Goal: Communication & Community: Participate in discussion

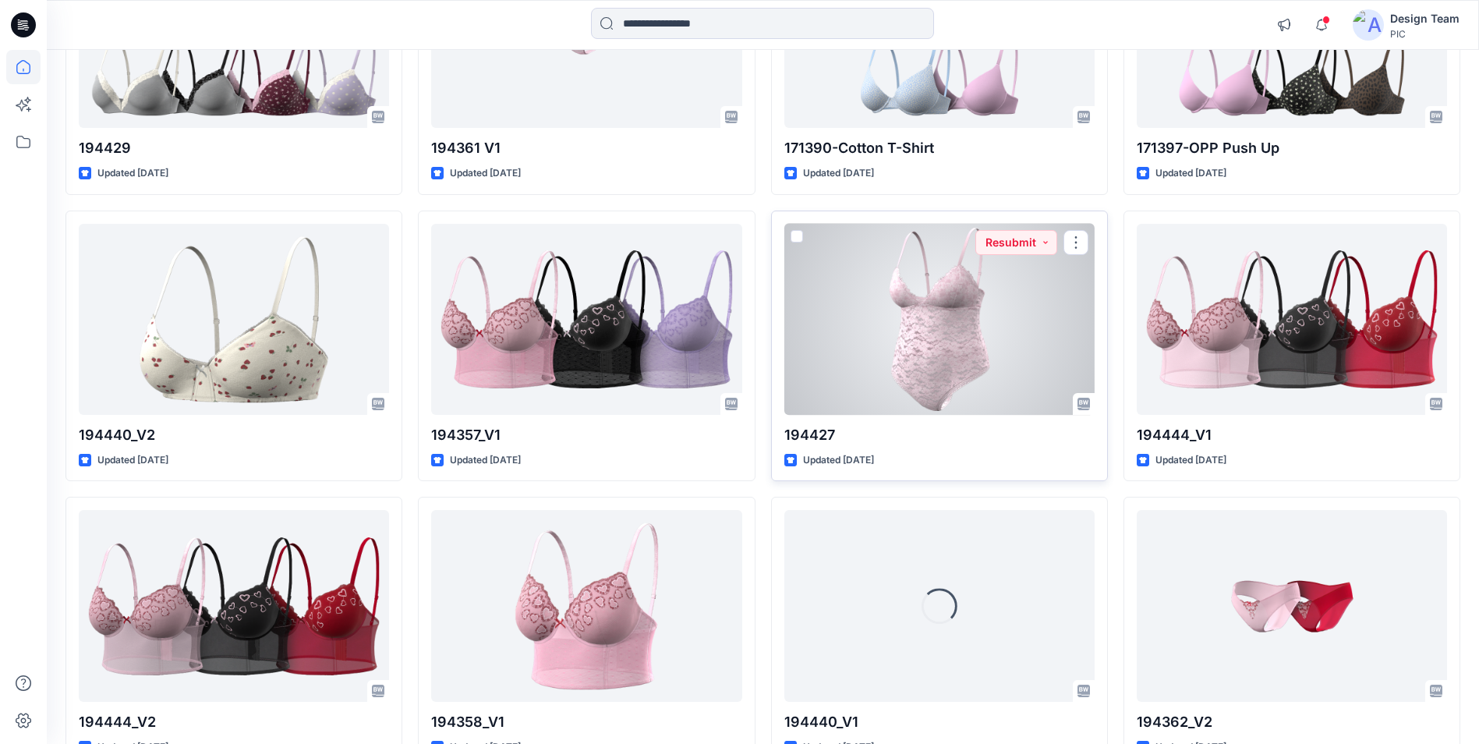
scroll to position [1175, 0]
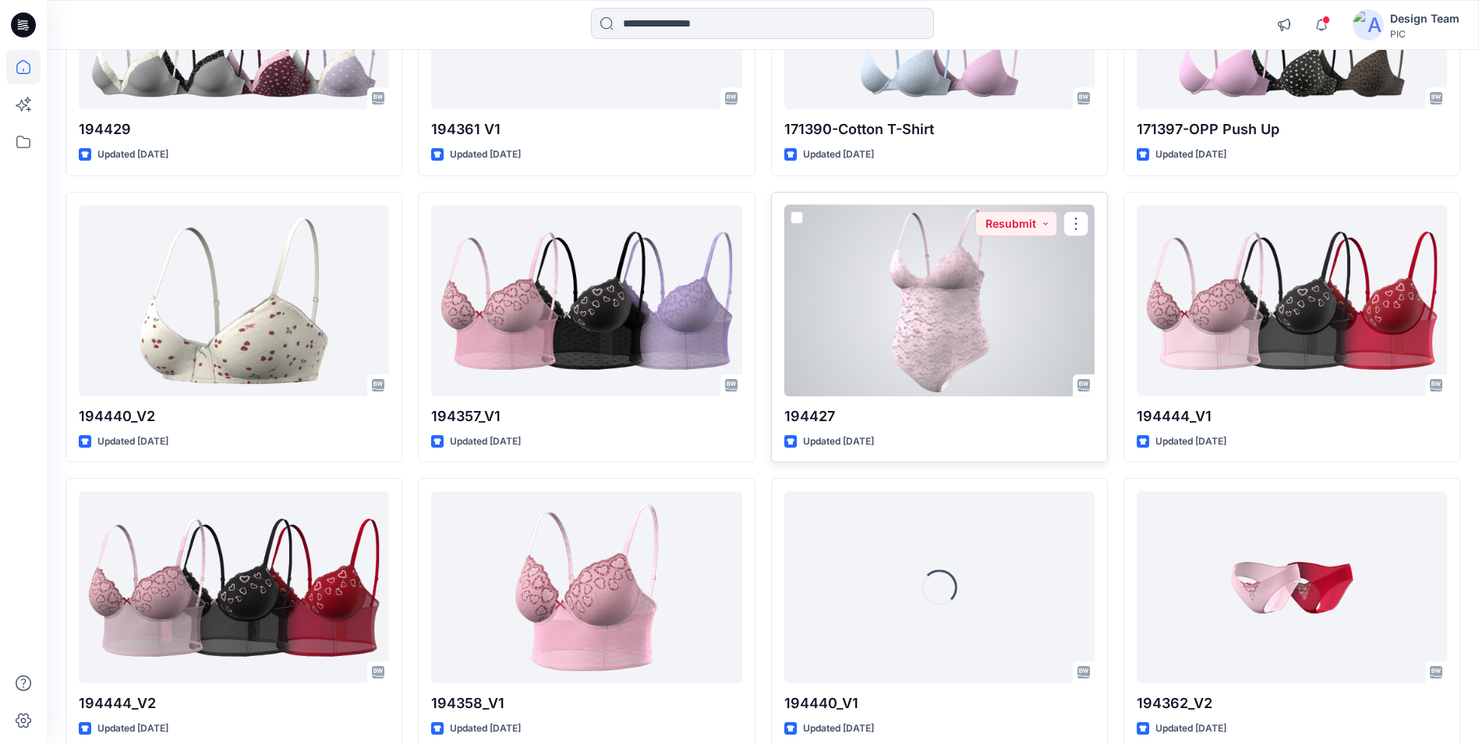
click at [886, 298] on div at bounding box center [939, 300] width 310 height 191
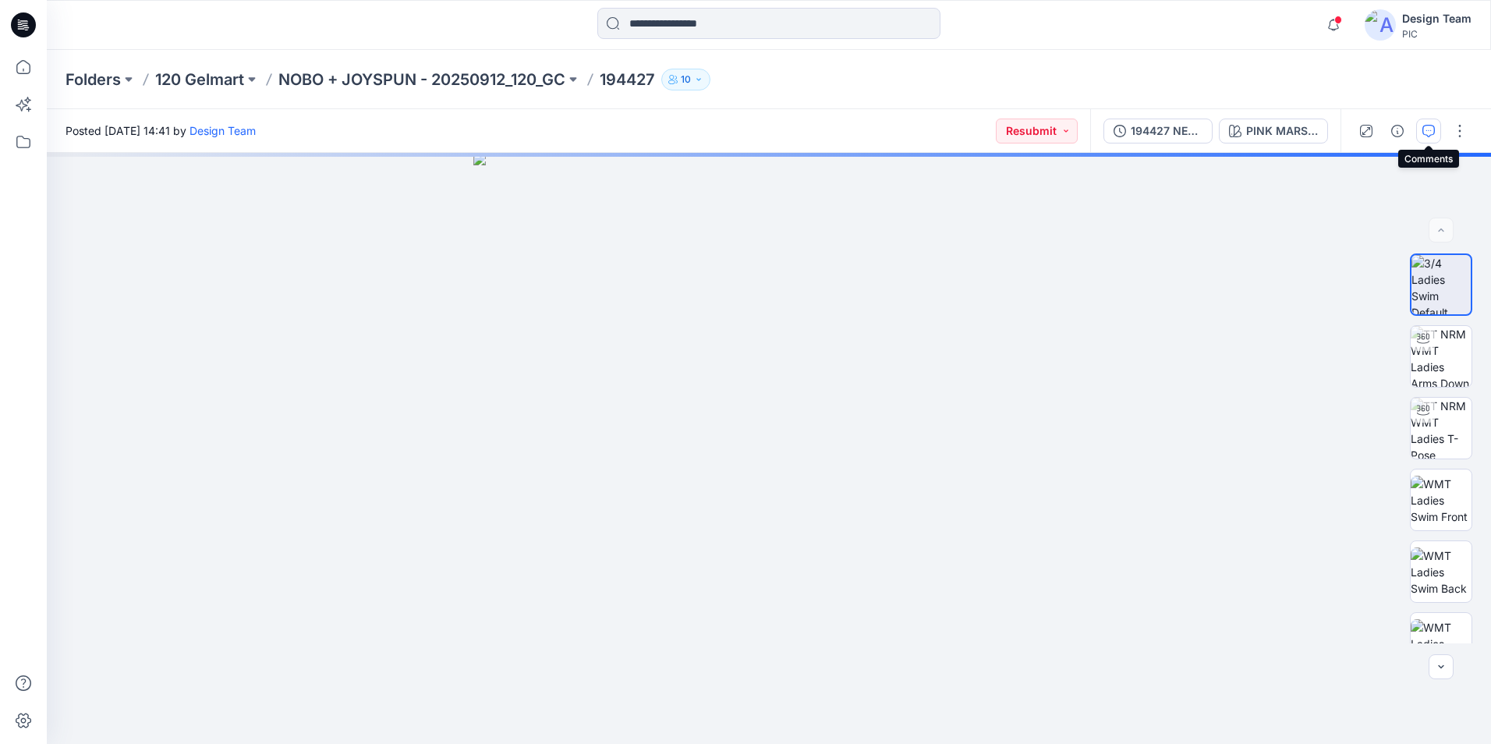
click at [1432, 129] on icon "button" at bounding box center [1428, 131] width 12 height 12
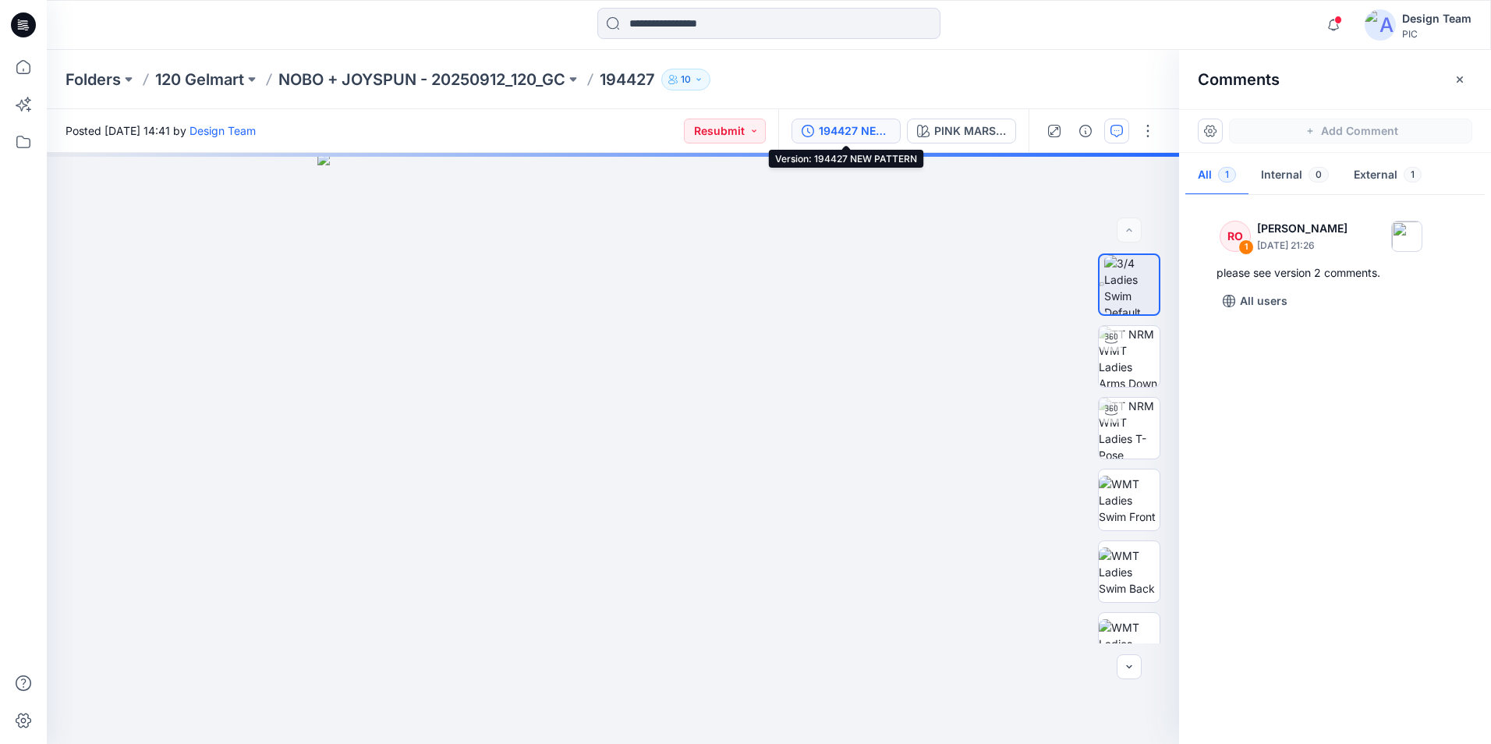
click at [848, 129] on div "194427 NEW PATTERN" at bounding box center [855, 130] width 72 height 17
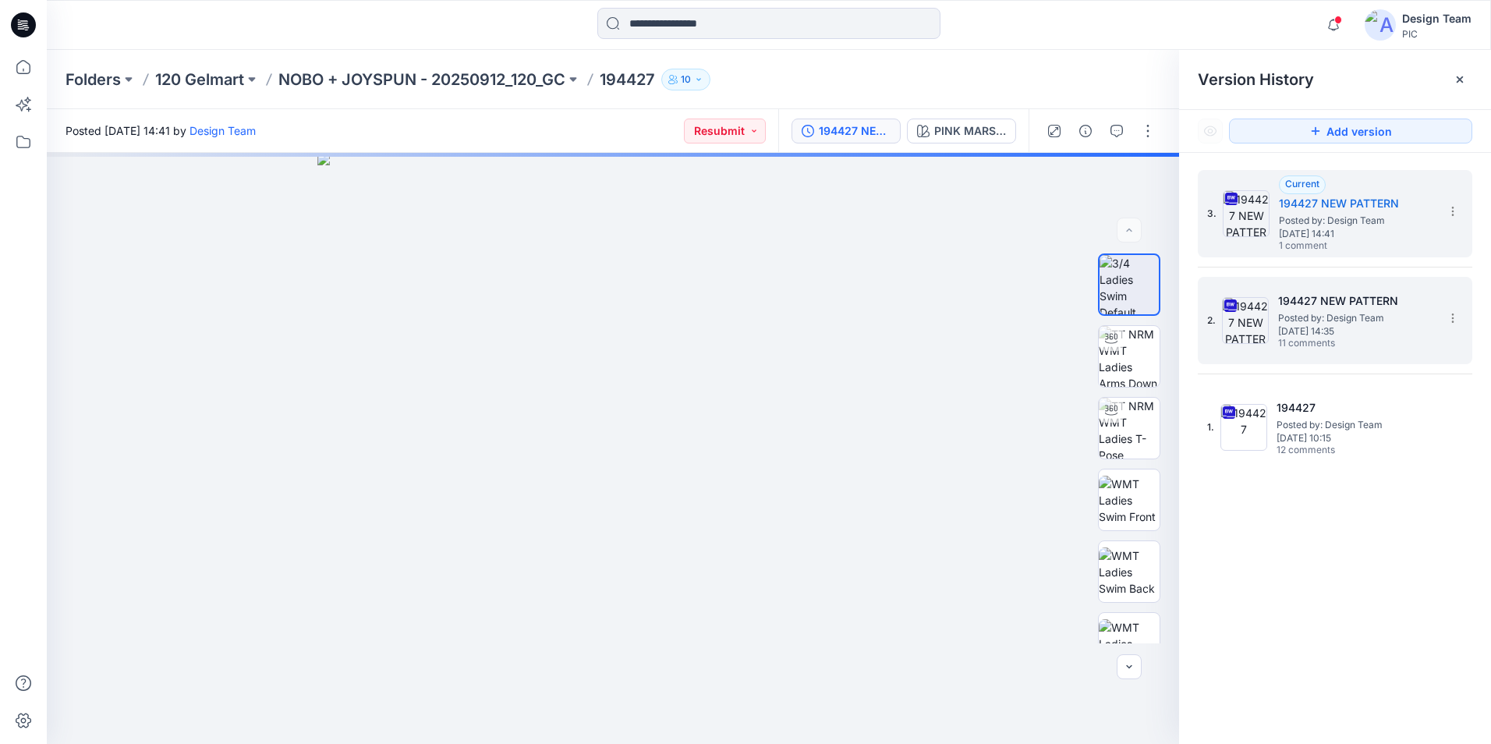
click at [1351, 317] on span "Posted by: Design Team" at bounding box center [1356, 318] width 156 height 16
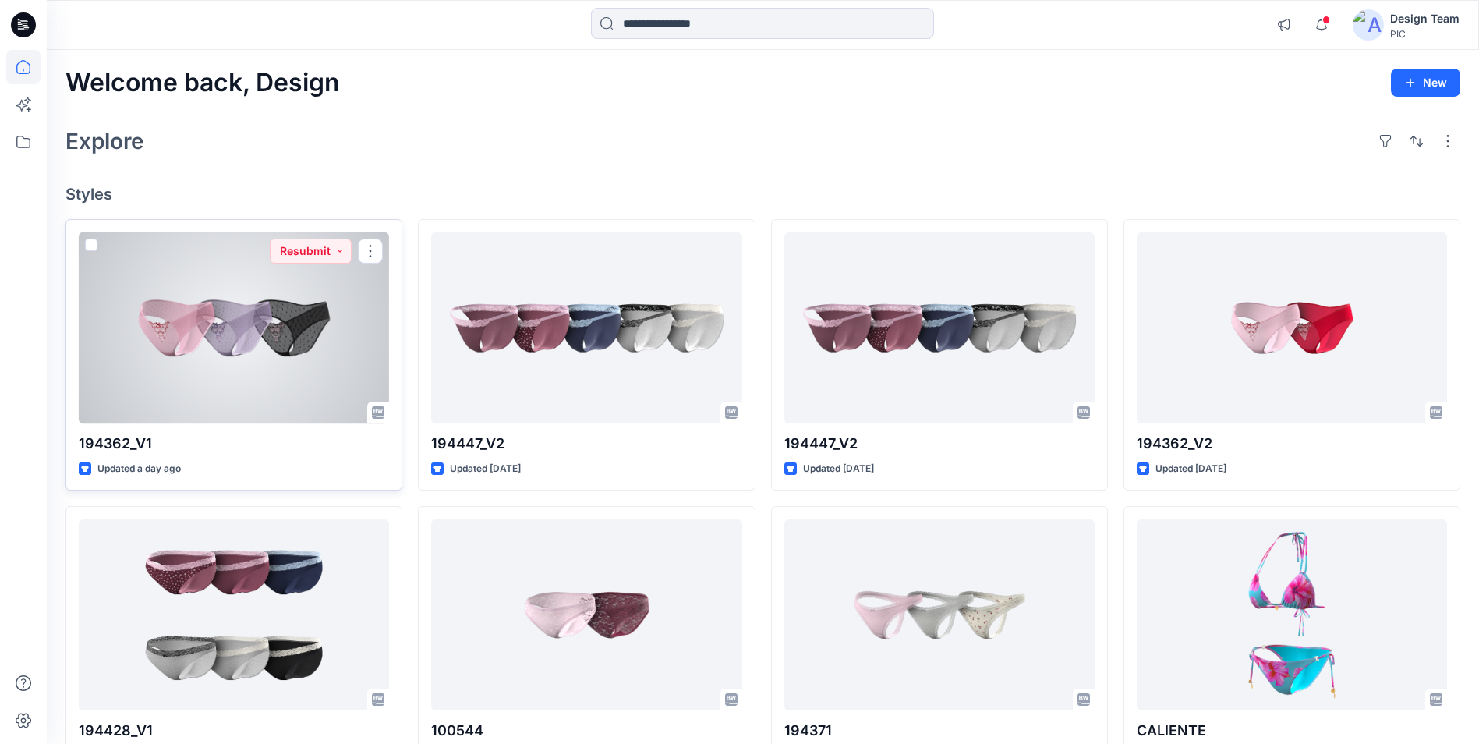
click at [282, 314] on div at bounding box center [234, 327] width 310 height 191
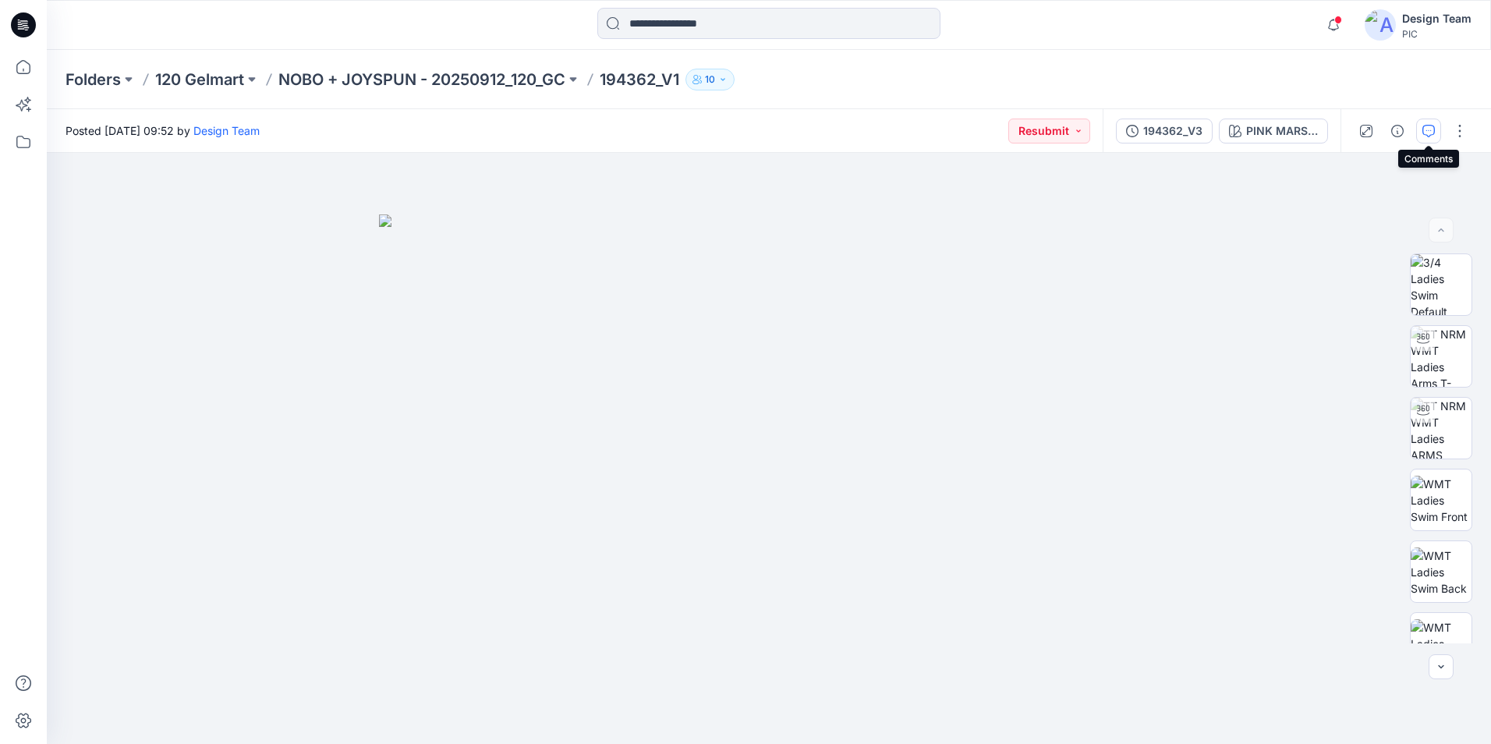
click at [1432, 142] on button "button" at bounding box center [1428, 131] width 25 height 25
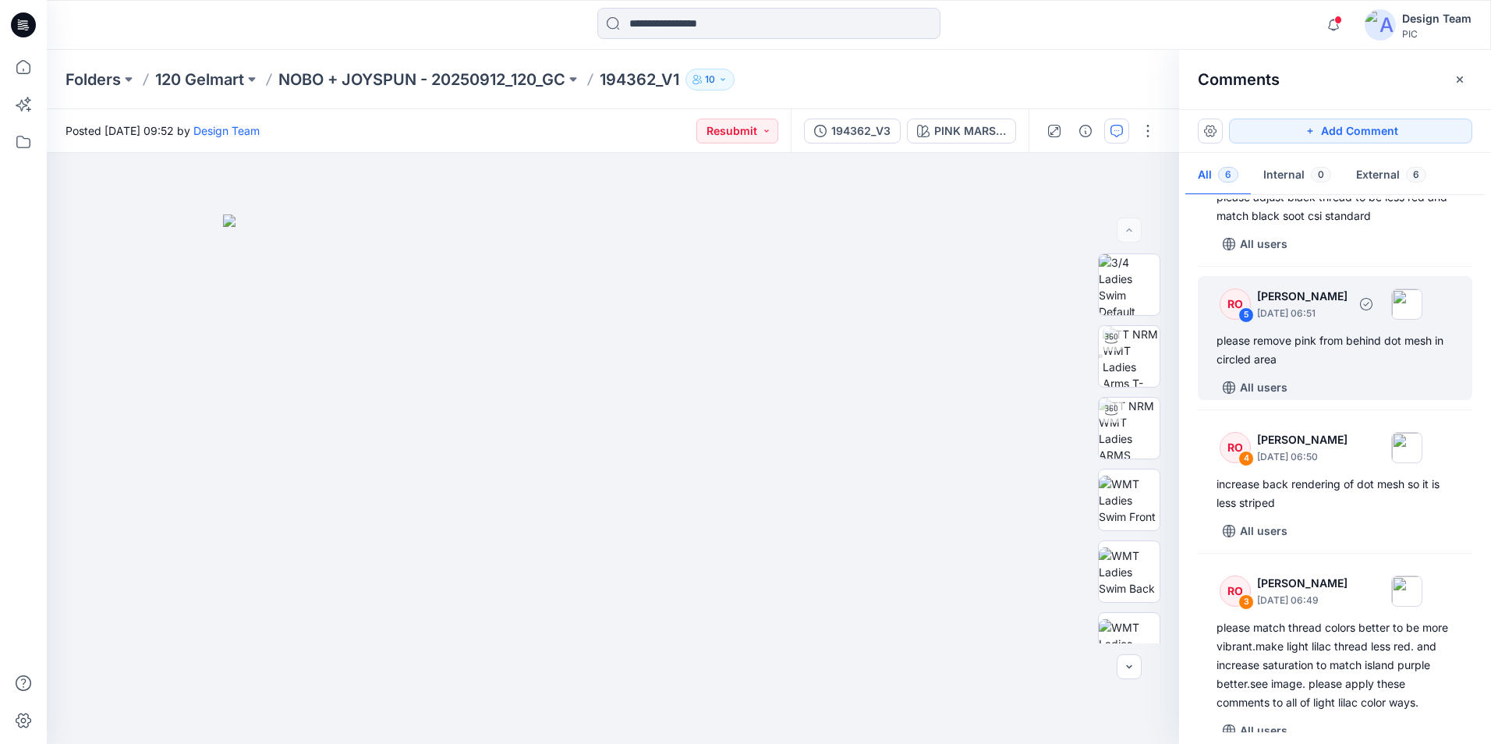
scroll to position [78, 0]
click at [1295, 361] on div "please remove pink from behind dot mesh in circled area" at bounding box center [1334, 347] width 237 height 37
click at [1319, 363] on div "please remove pink from behind dot mesh in circled area" at bounding box center [1334, 347] width 237 height 37
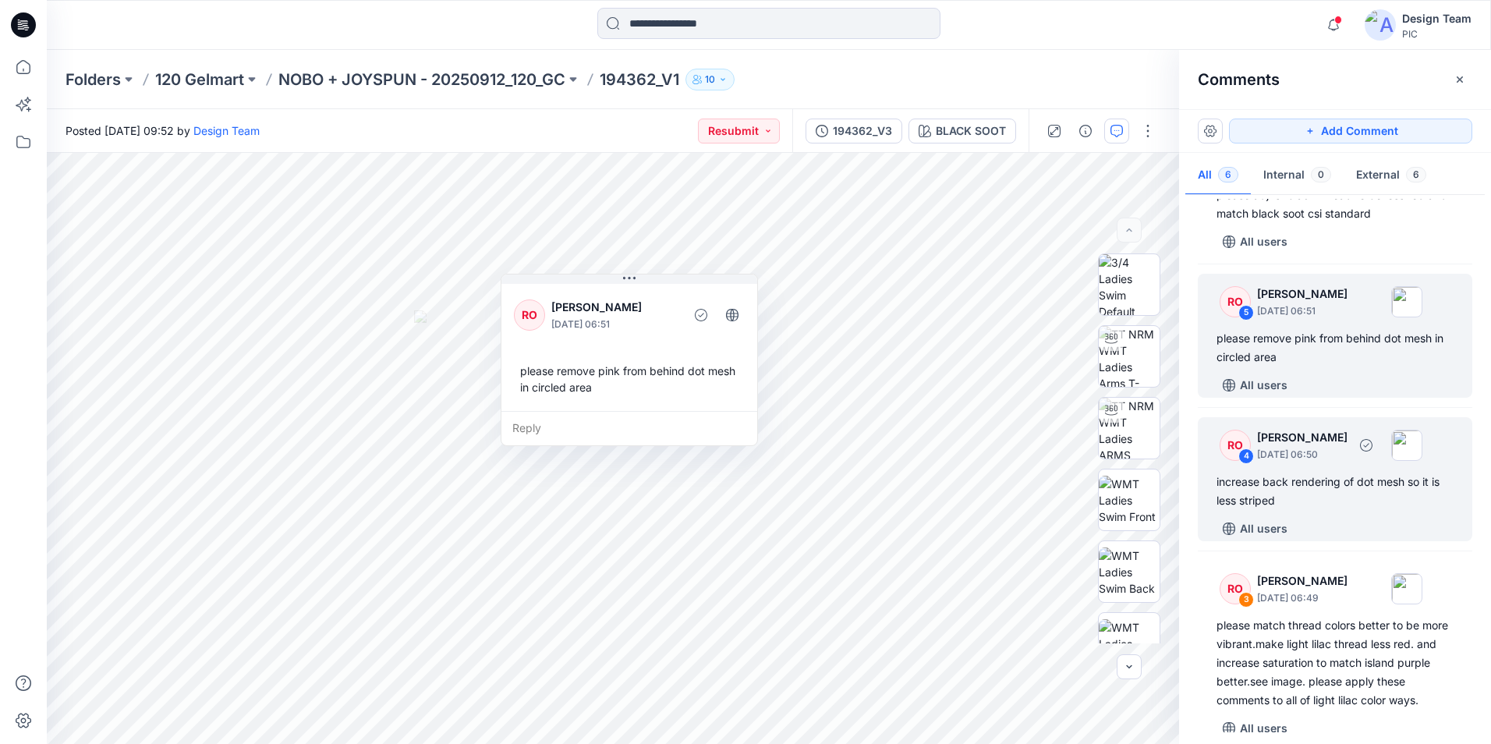
click at [1313, 523] on div "All users" at bounding box center [1344, 528] width 256 height 25
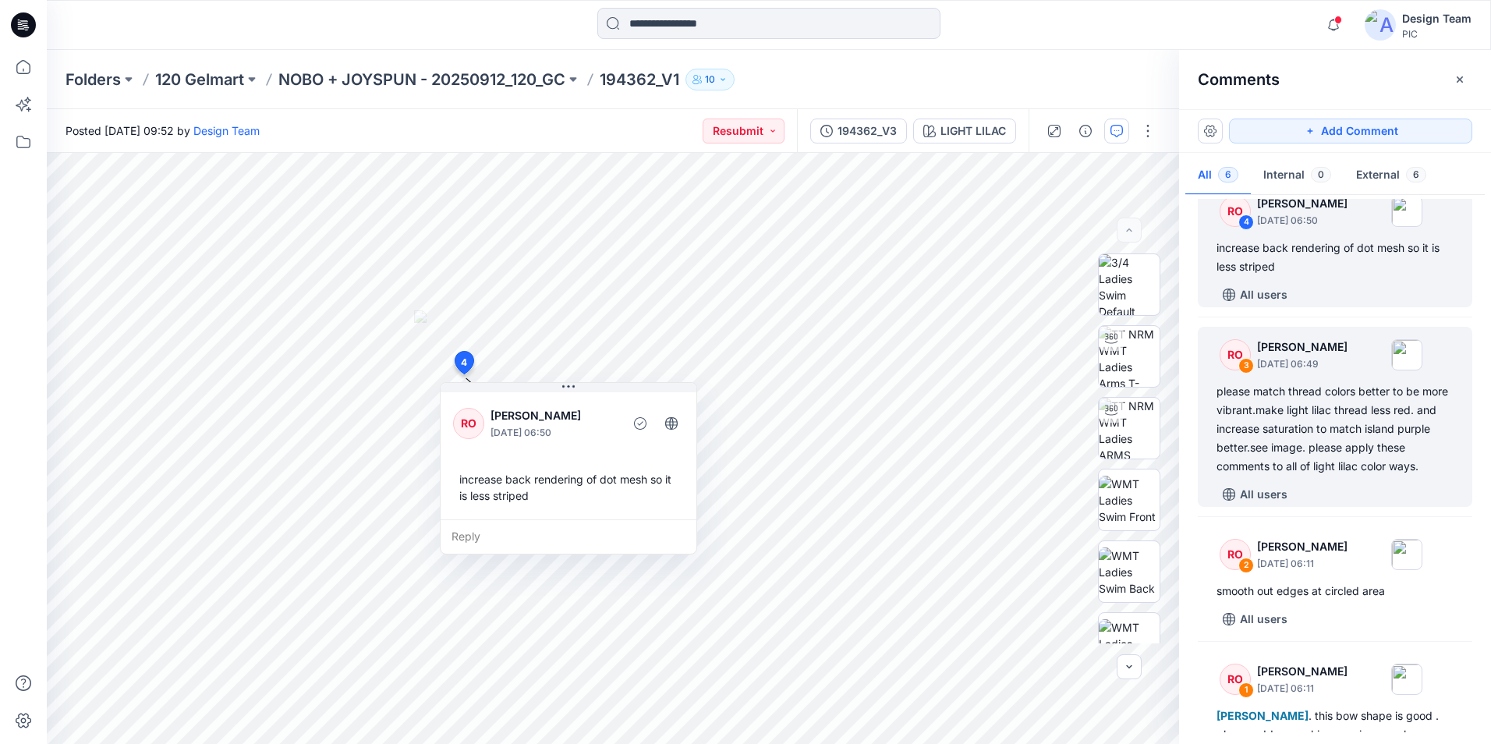
scroll to position [390, 0]
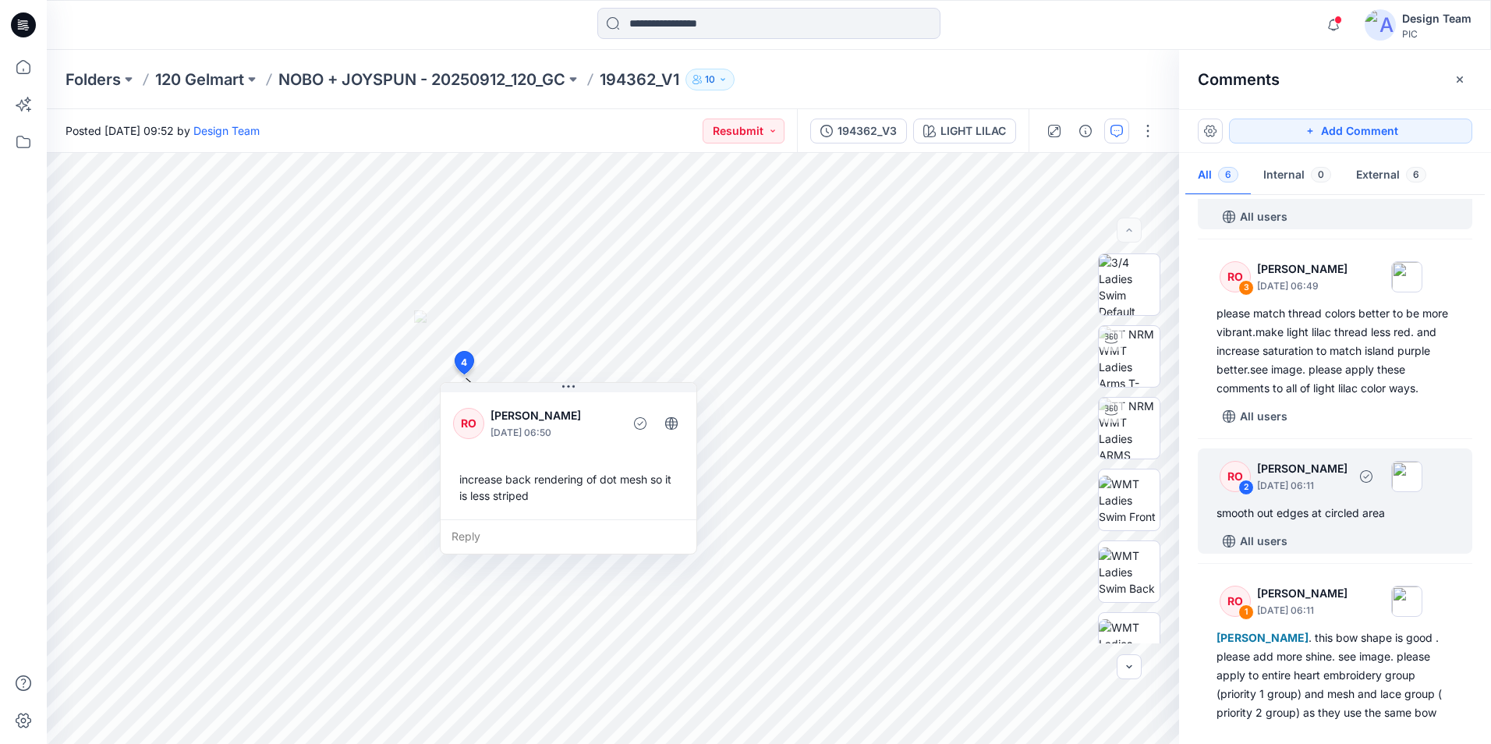
click at [1237, 519] on div "smooth out edges at circled area" at bounding box center [1334, 513] width 237 height 19
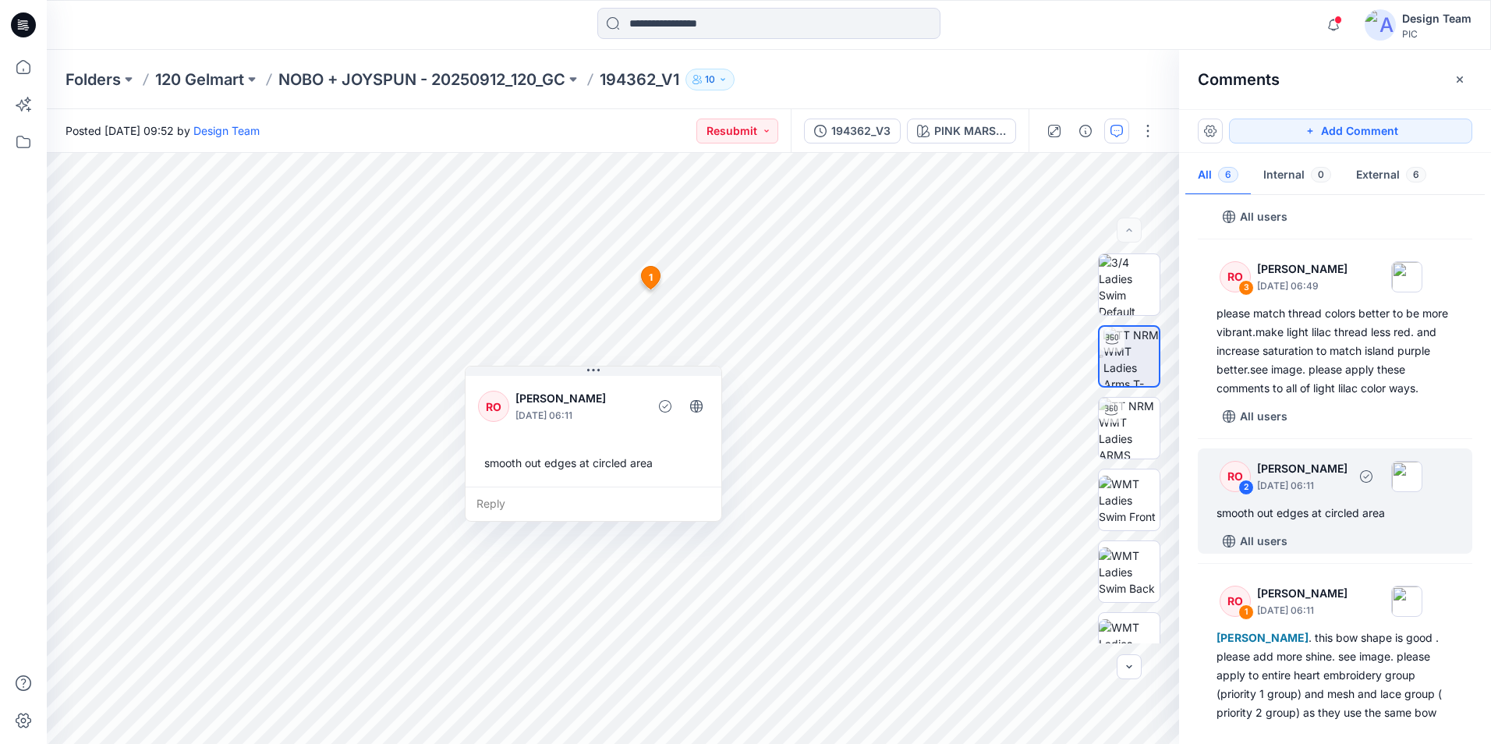
scroll to position [439, 0]
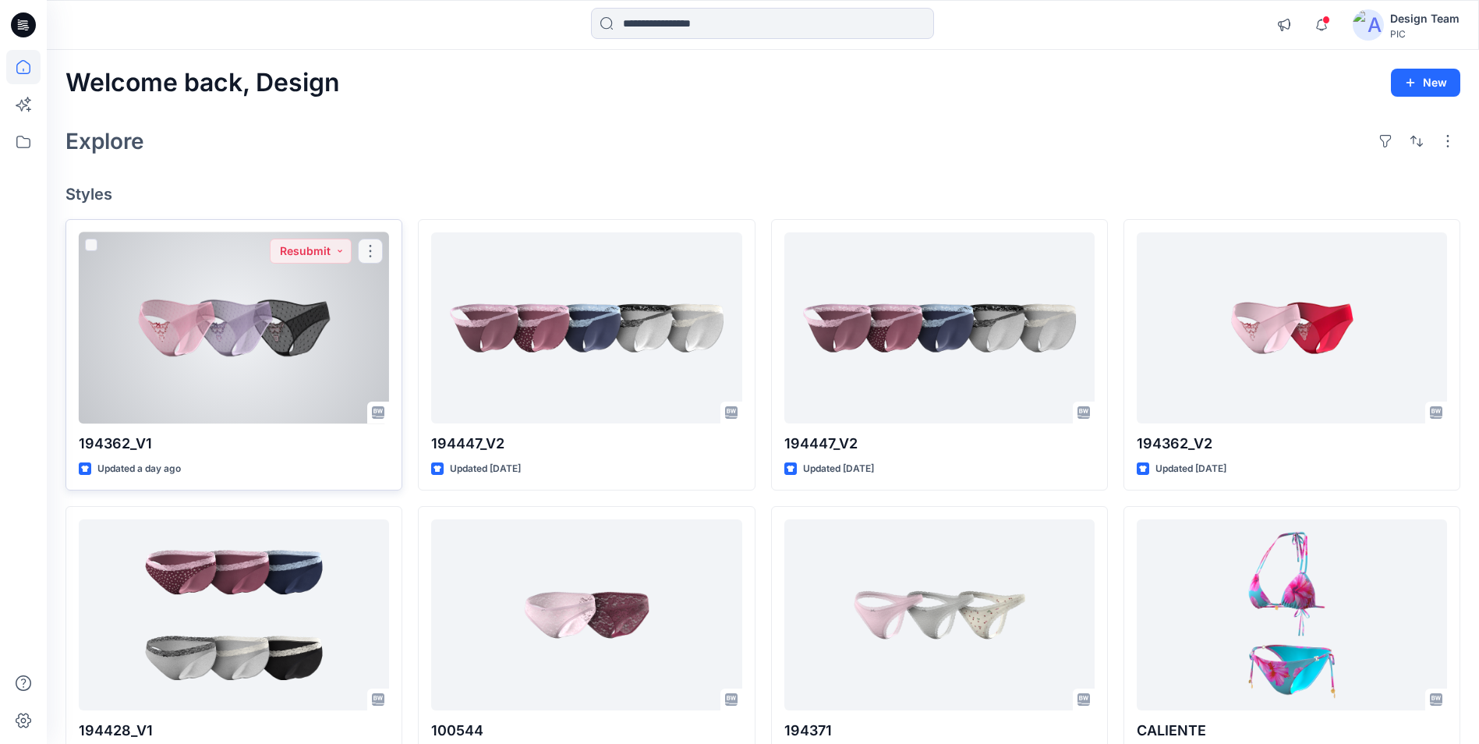
click at [323, 308] on div at bounding box center [234, 327] width 310 height 191
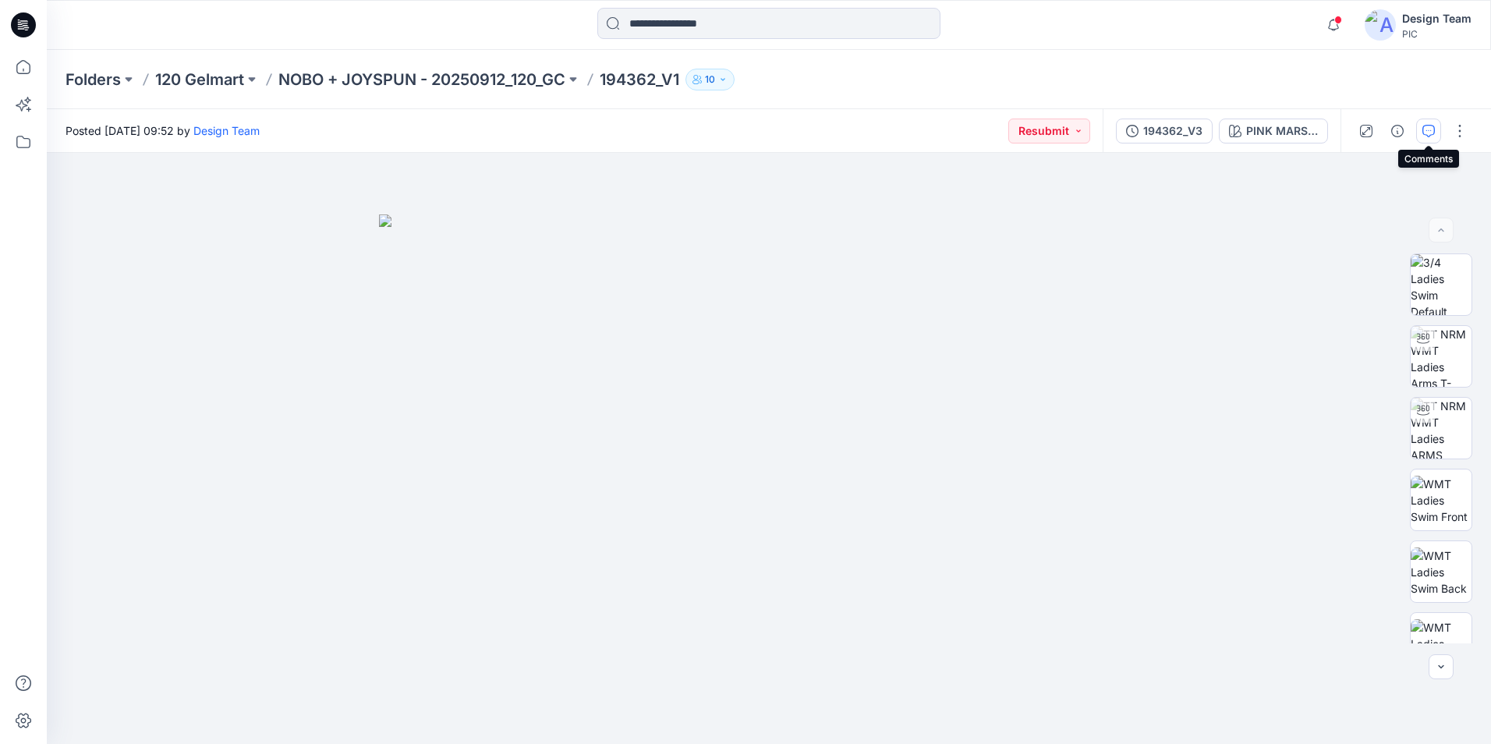
click at [1429, 136] on icon "button" at bounding box center [1428, 131] width 12 height 12
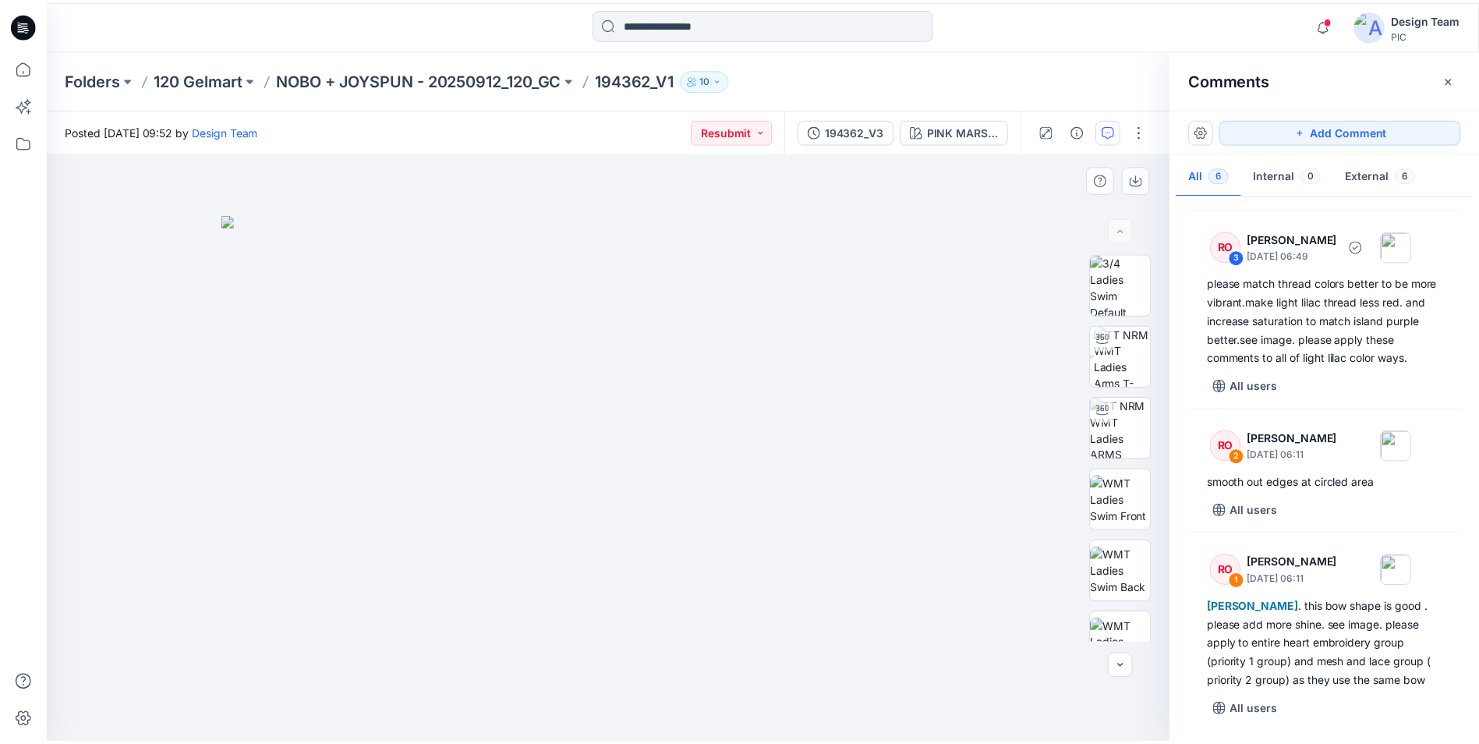
scroll to position [439, 0]
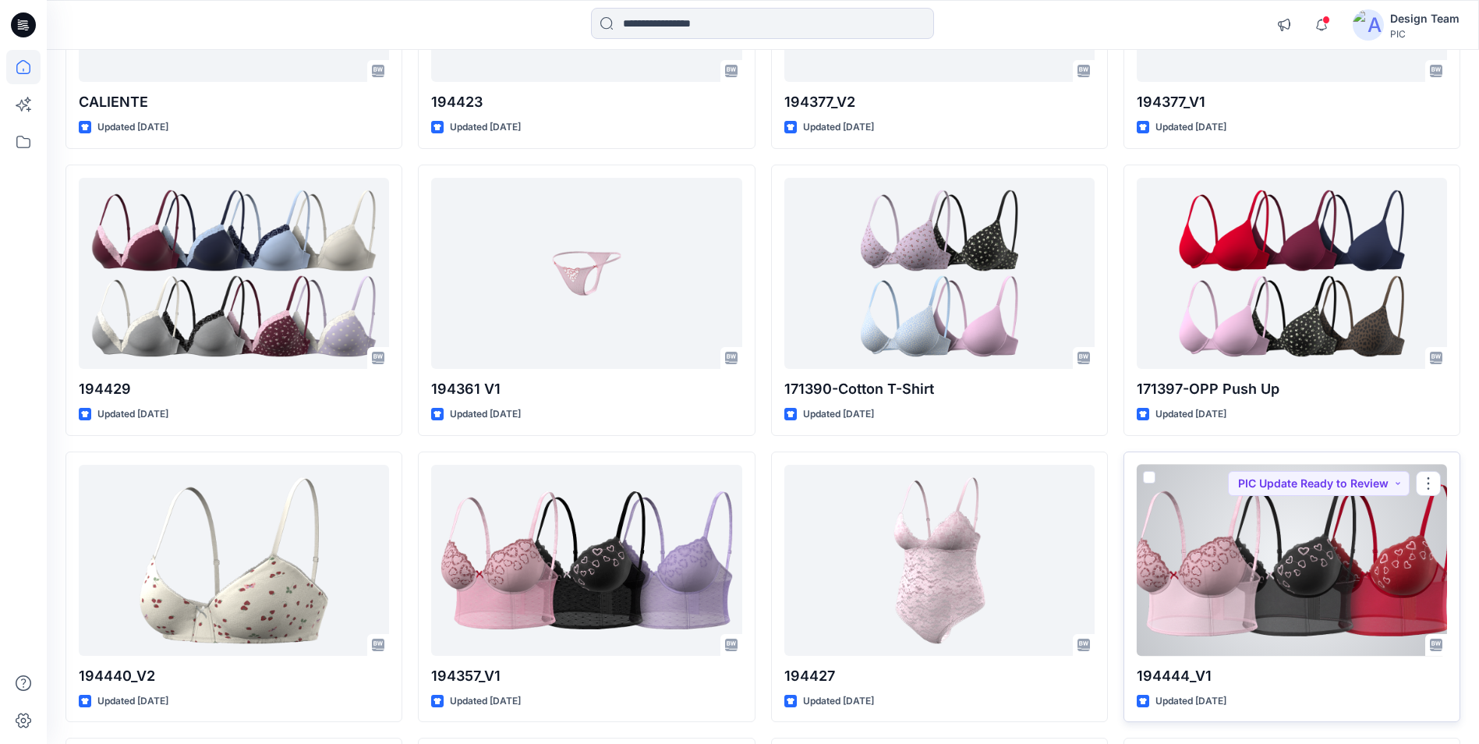
scroll to position [1014, 0]
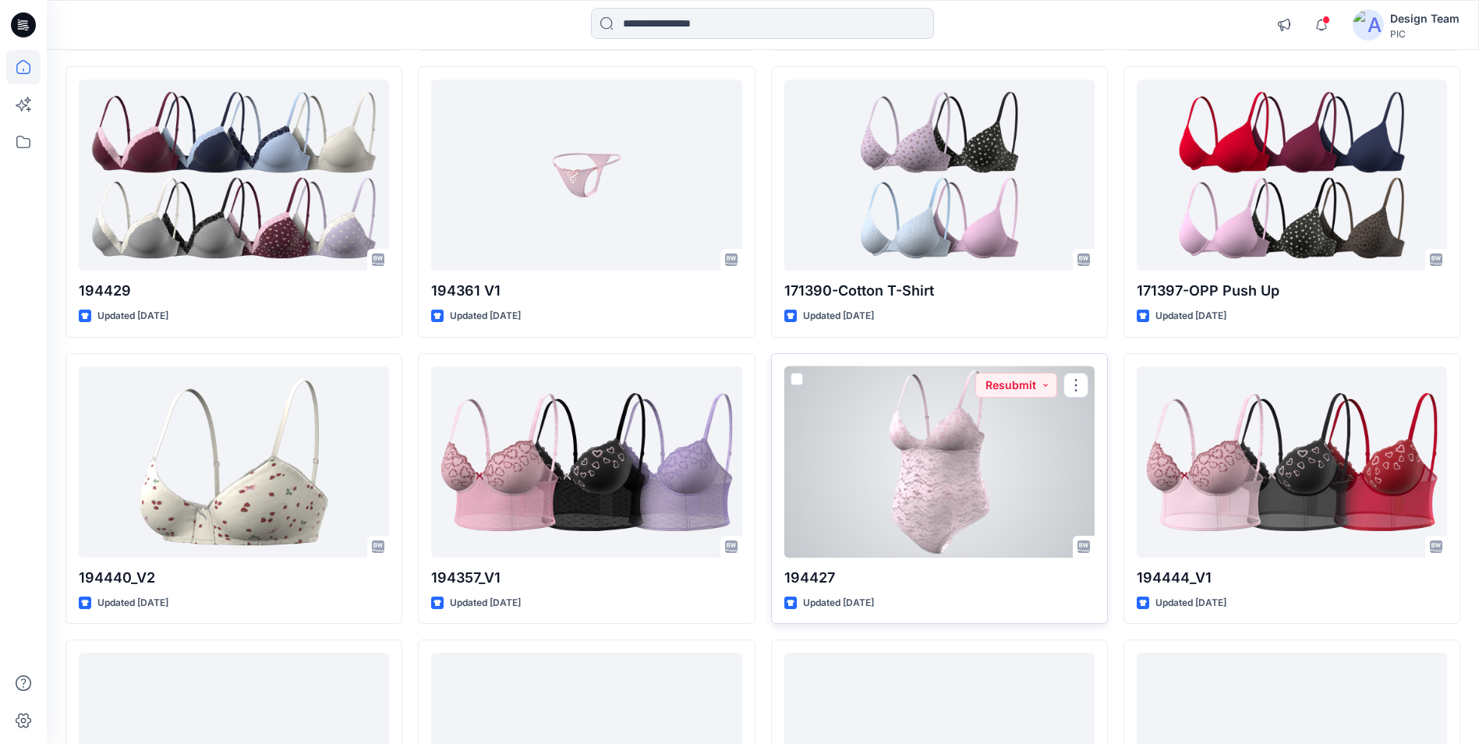
click at [876, 487] on div at bounding box center [939, 461] width 310 height 191
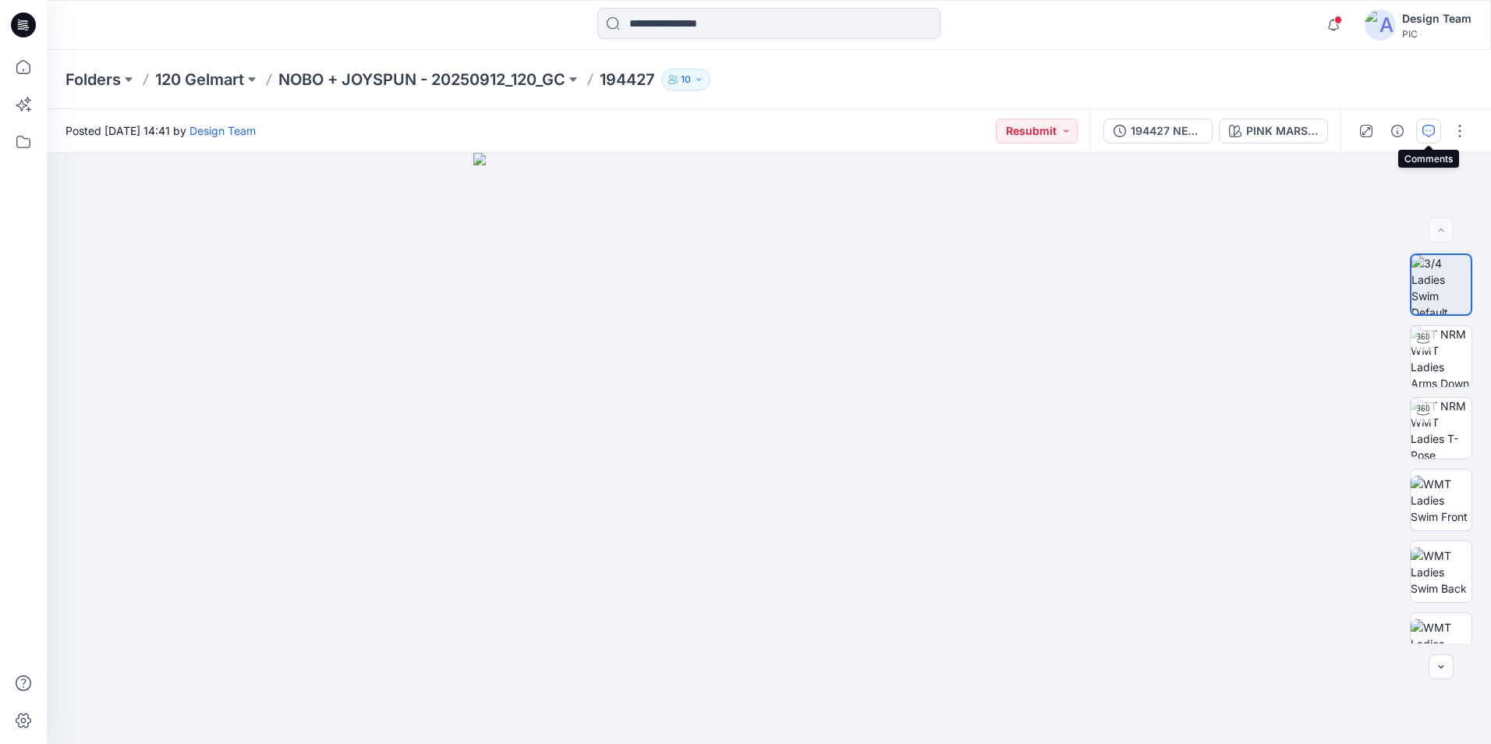
click at [1420, 136] on button "button" at bounding box center [1428, 131] width 25 height 25
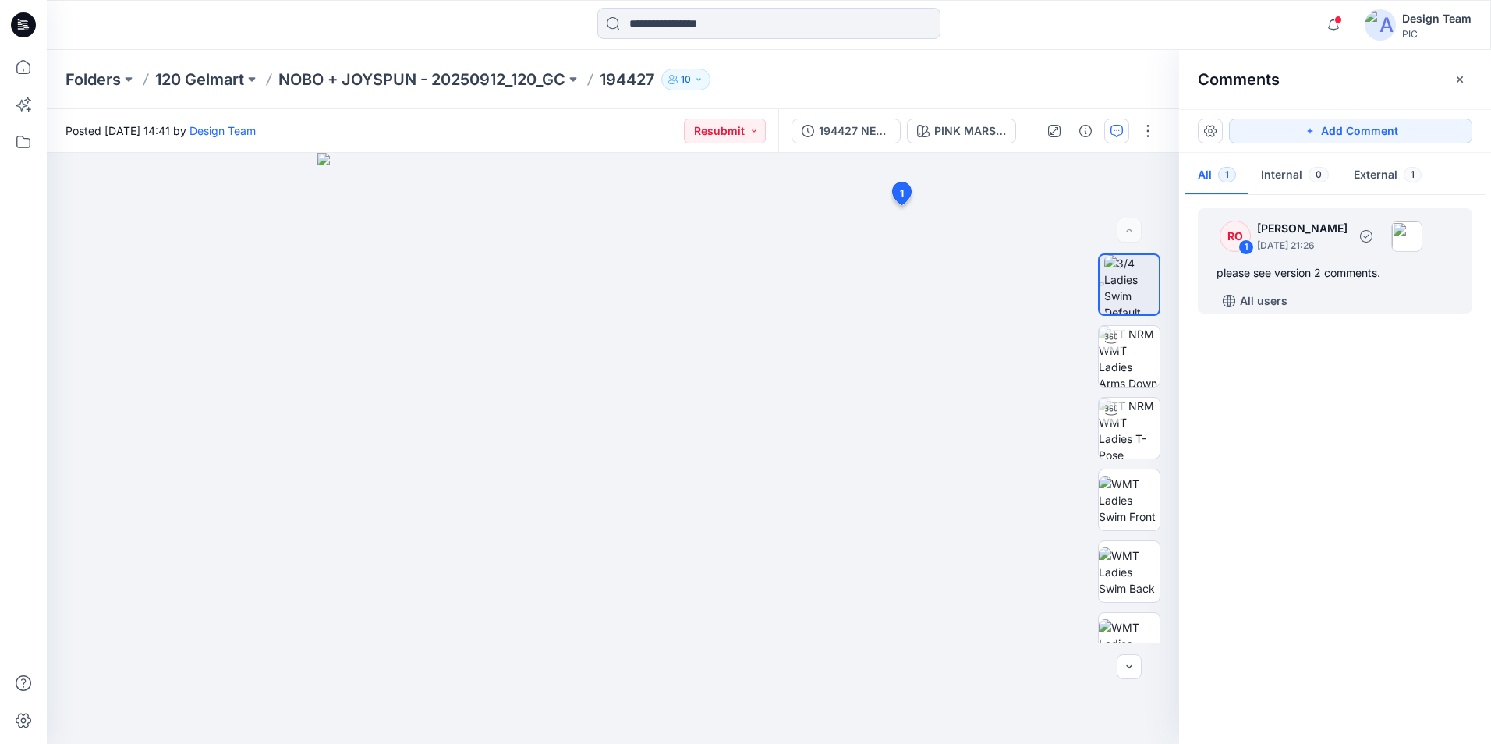
click at [1313, 266] on div "please see version 2 comments." at bounding box center [1334, 273] width 237 height 19
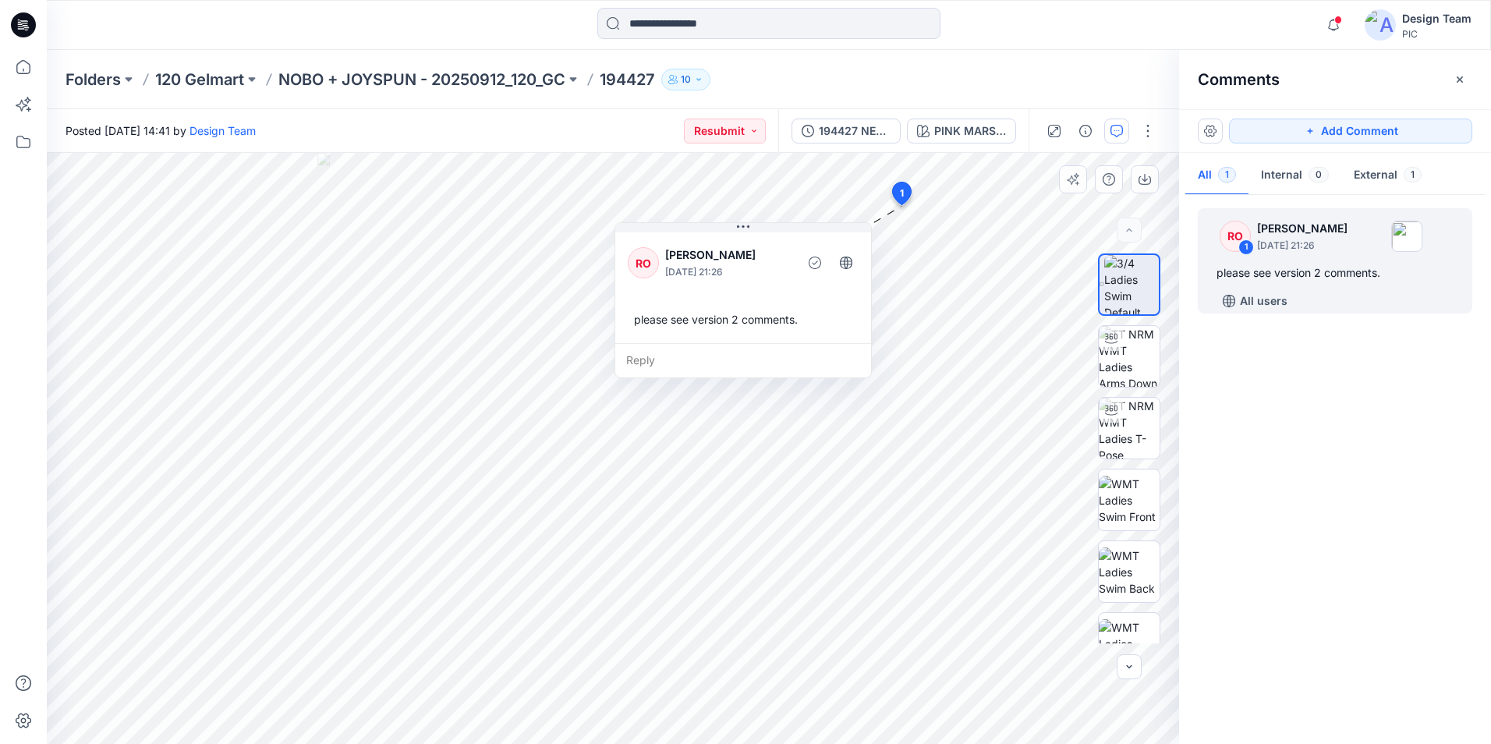
click at [788, 327] on div "please see version 2 comments." at bounding box center [743, 319] width 231 height 29
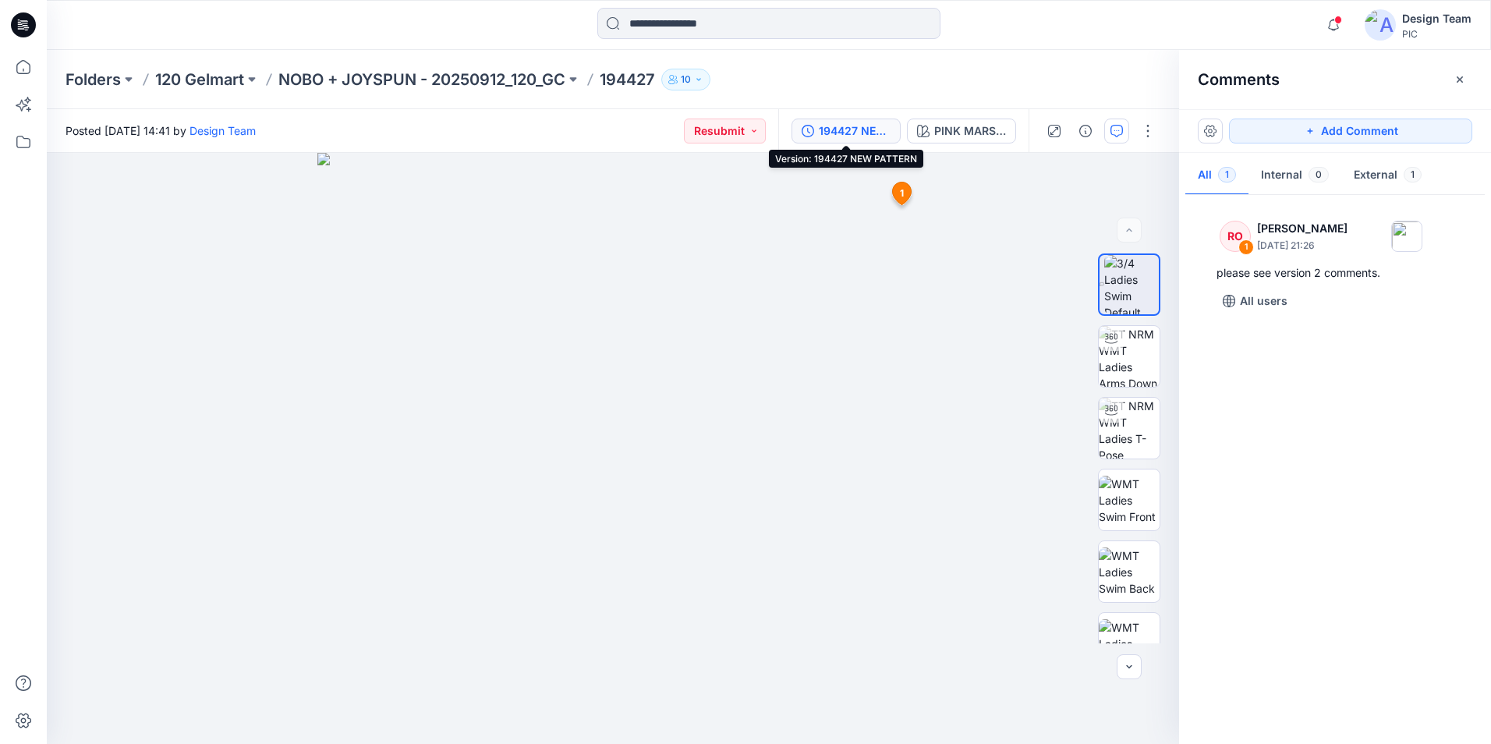
click at [856, 136] on div "194427 NEW PATTERN" at bounding box center [855, 130] width 72 height 17
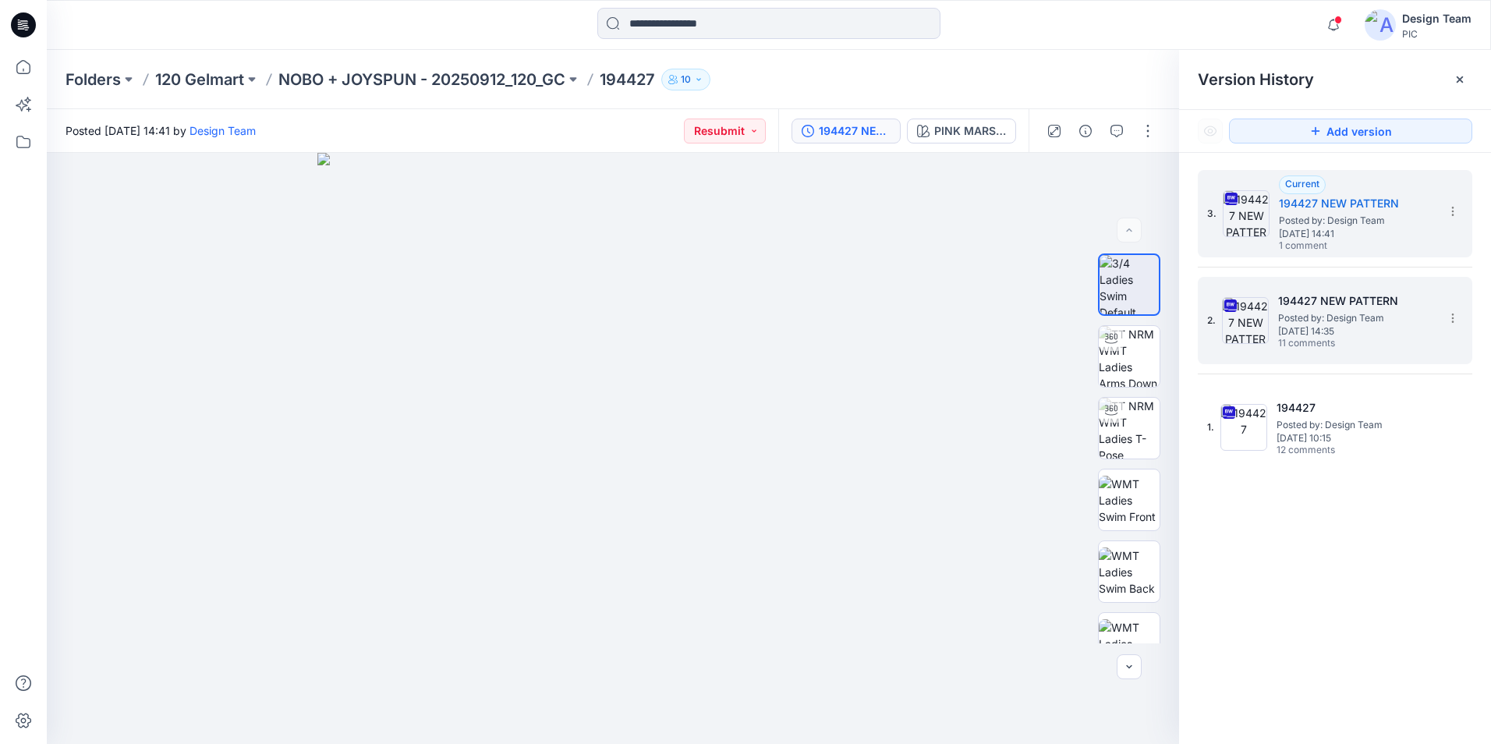
click at [1315, 320] on span "Posted by: Design Team" at bounding box center [1356, 318] width 156 height 16
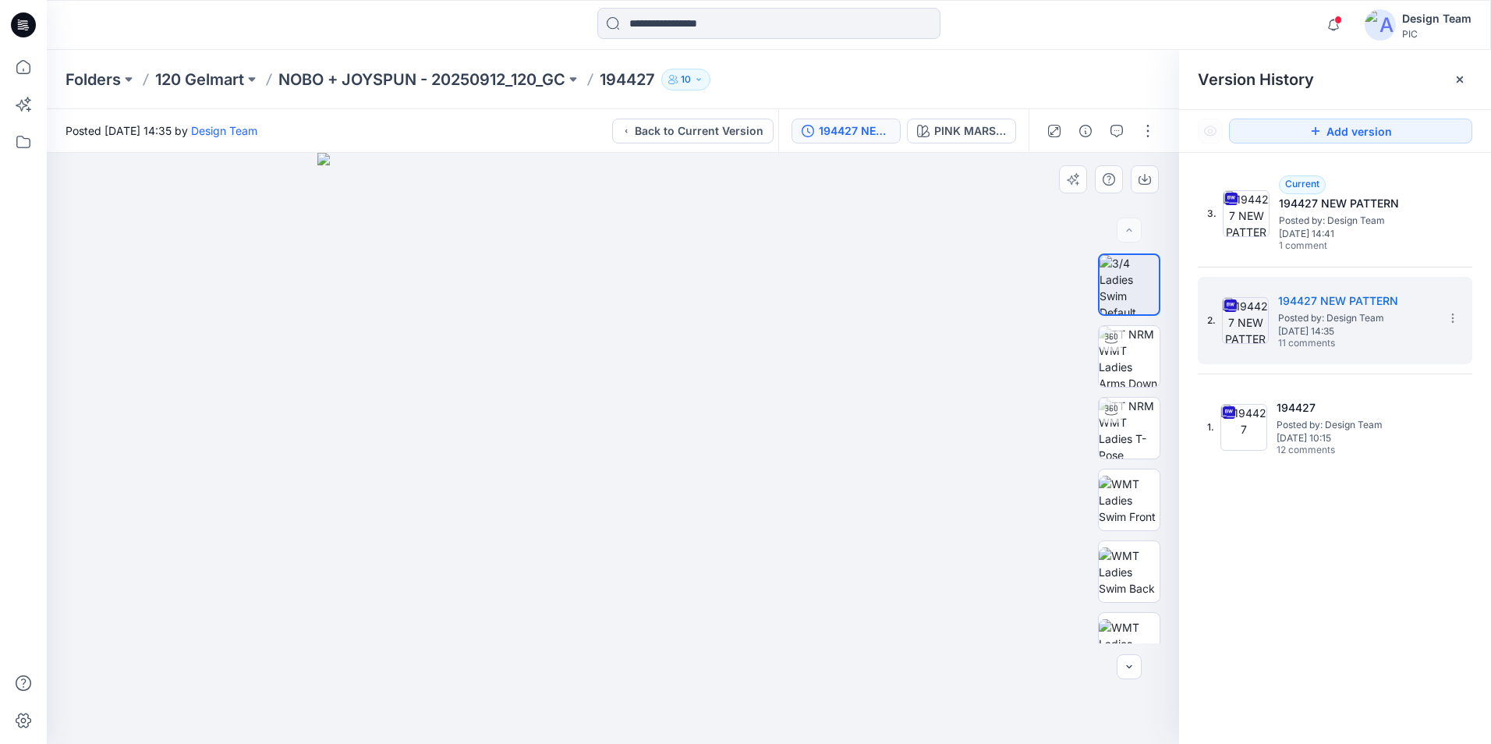
click at [975, 253] on div at bounding box center [613, 448] width 1132 height 591
click at [1121, 136] on icon "button" at bounding box center [1116, 131] width 12 height 12
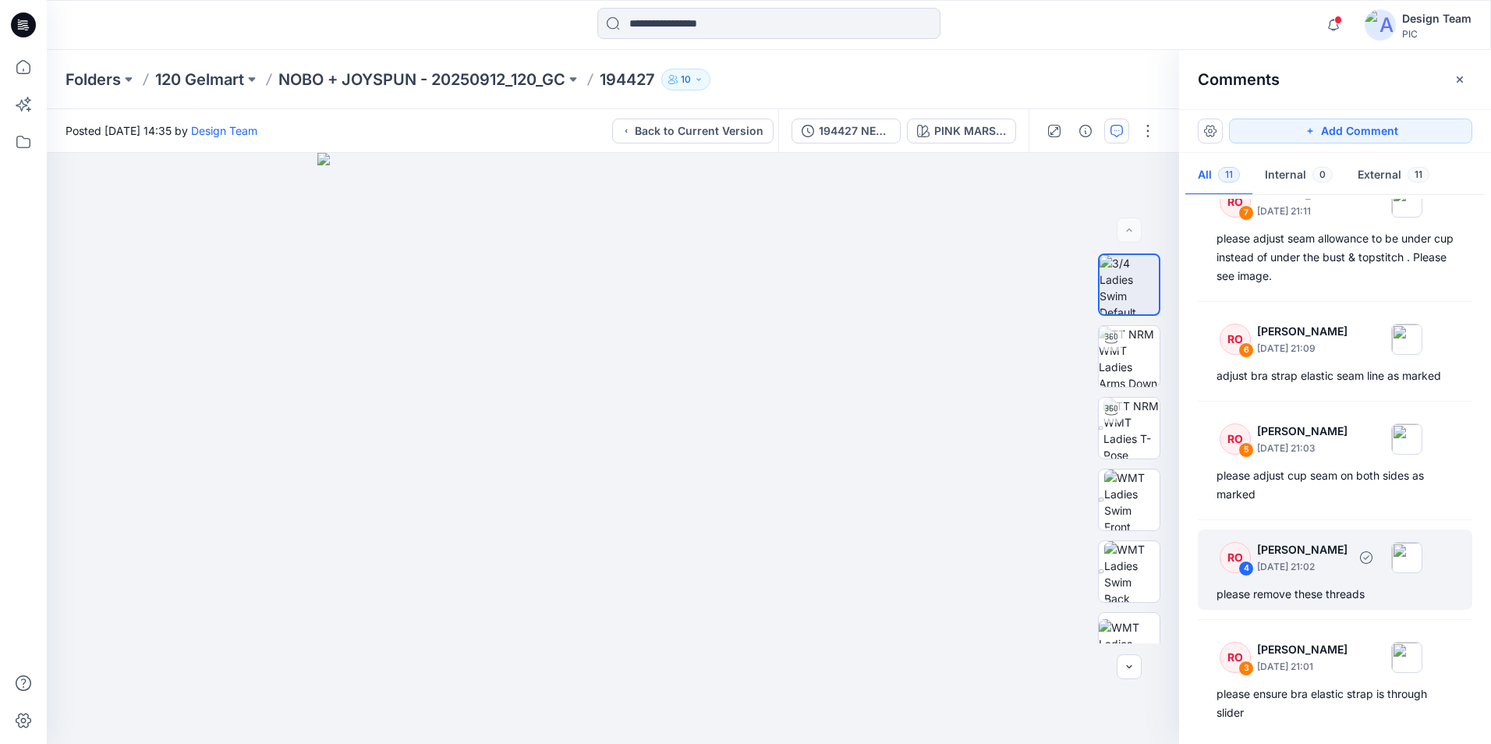
scroll to position [624, 0]
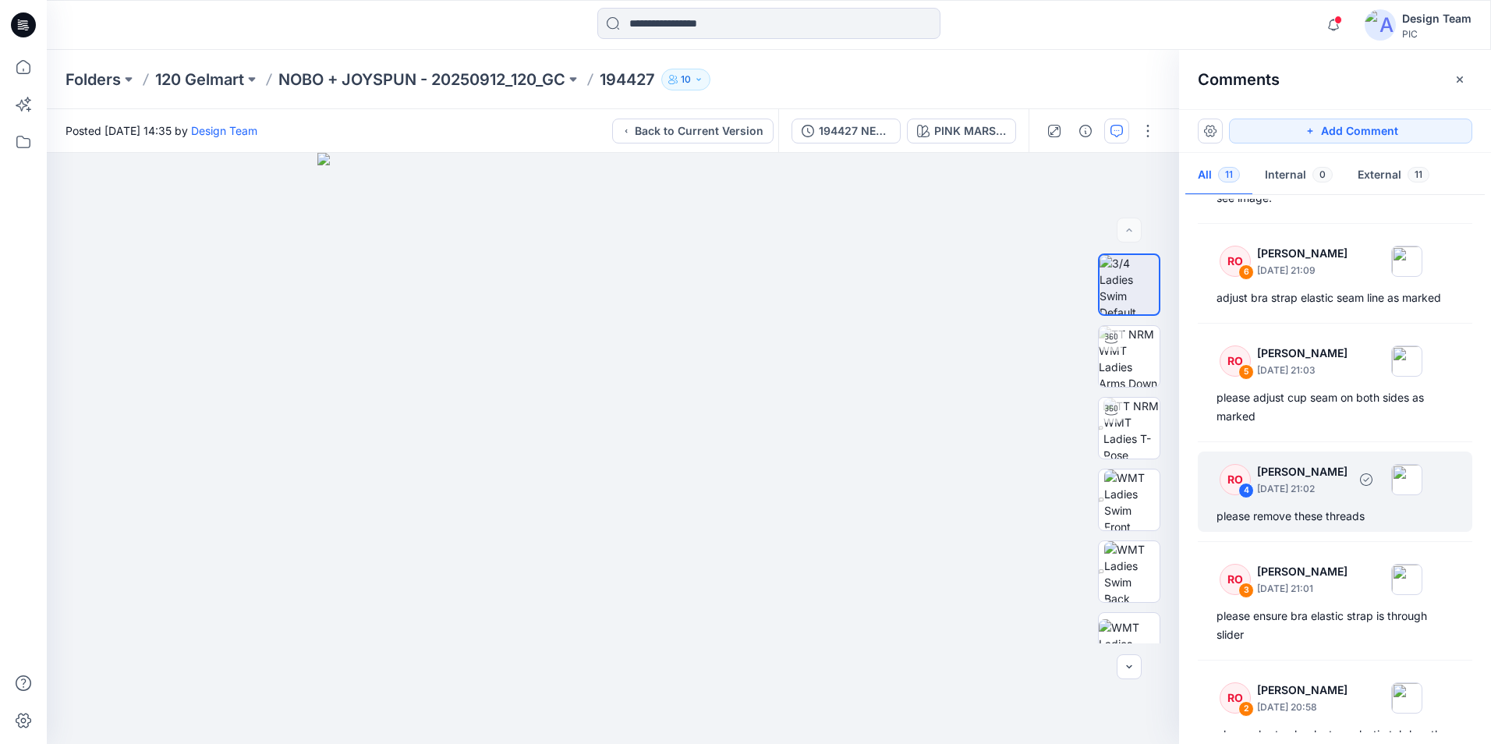
click at [1326, 491] on p "October 03, 2025 21:02" at bounding box center [1302, 489] width 90 height 16
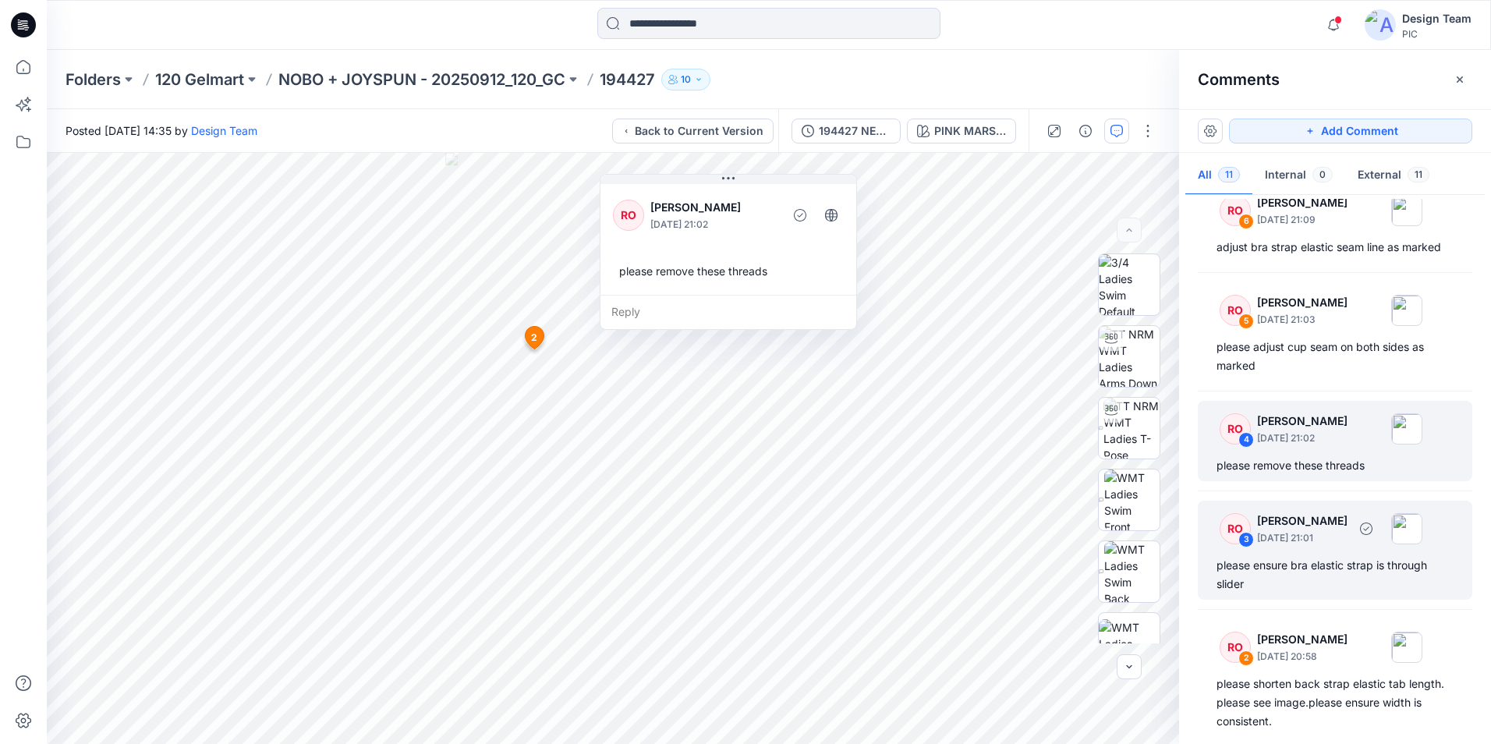
scroll to position [702, 0]
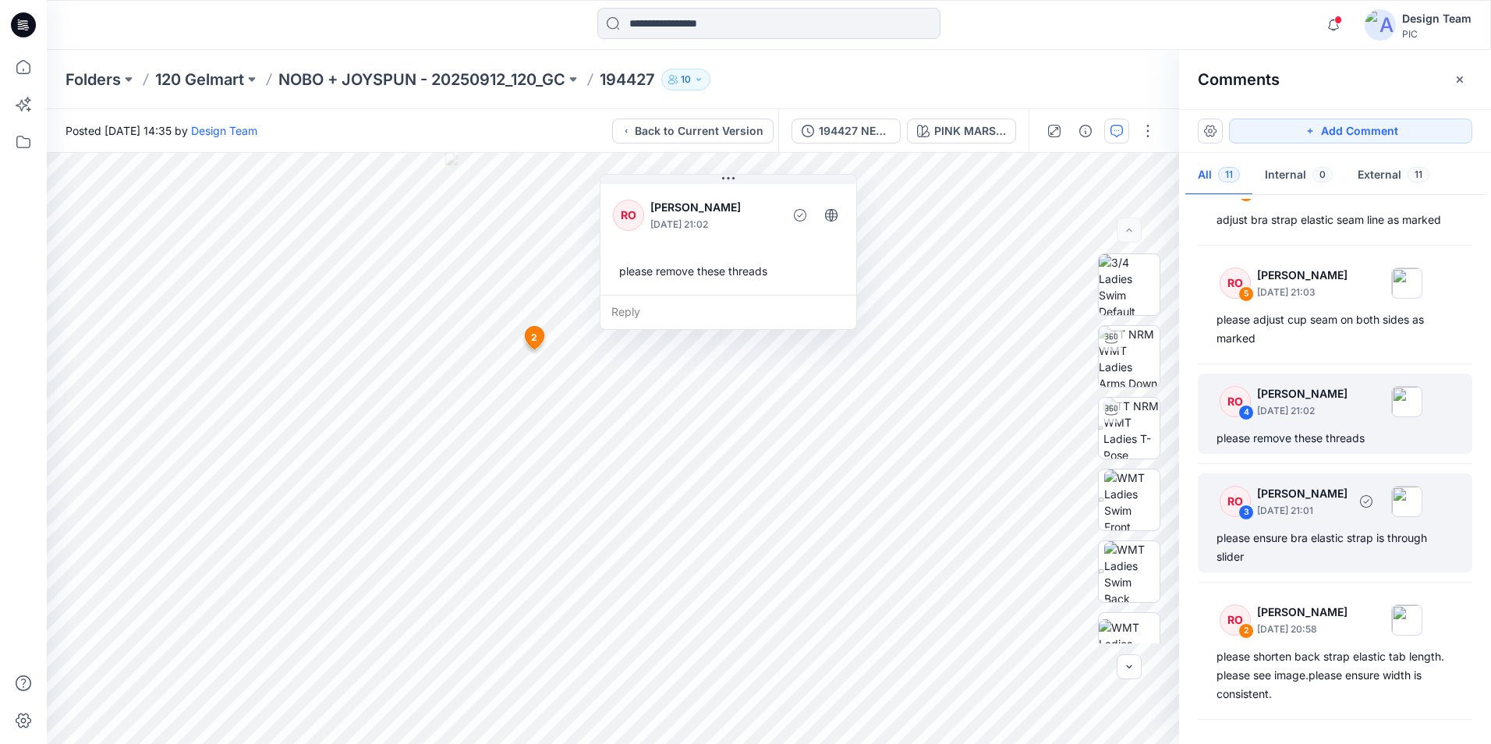
click at [1309, 550] on div "please ensure bra elastic strap is through slider" at bounding box center [1334, 547] width 237 height 37
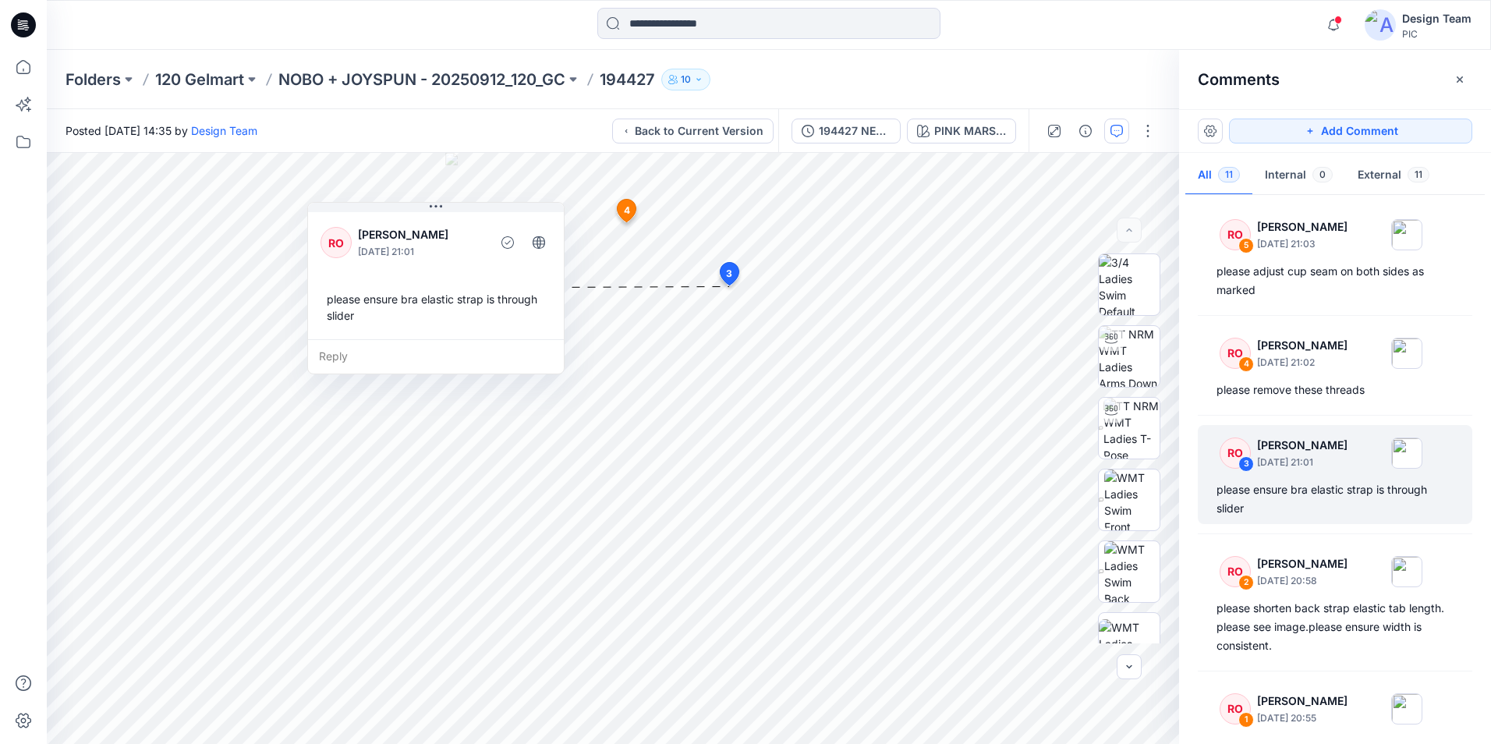
scroll to position [807, 0]
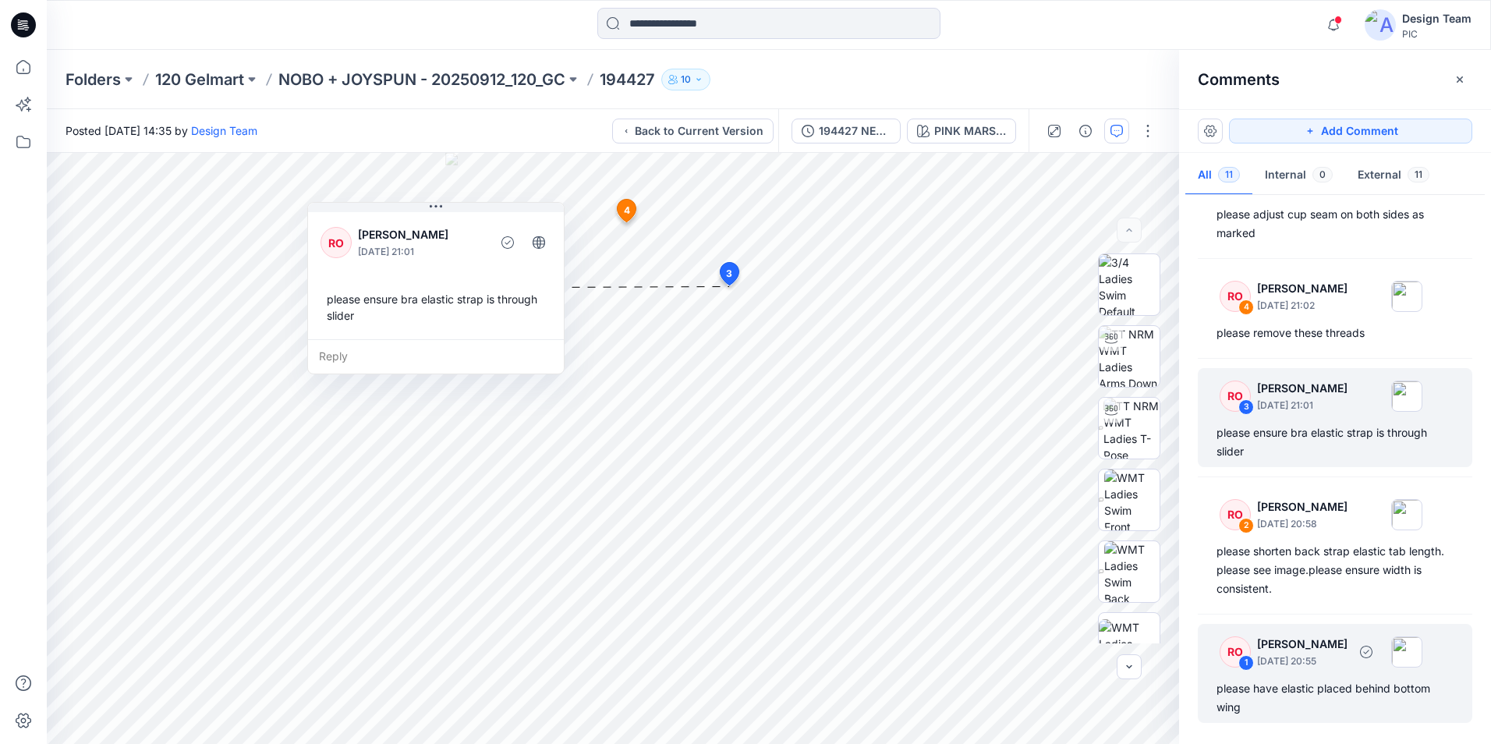
click at [1285, 654] on p "October 03, 2025 20:55" at bounding box center [1302, 661] width 90 height 16
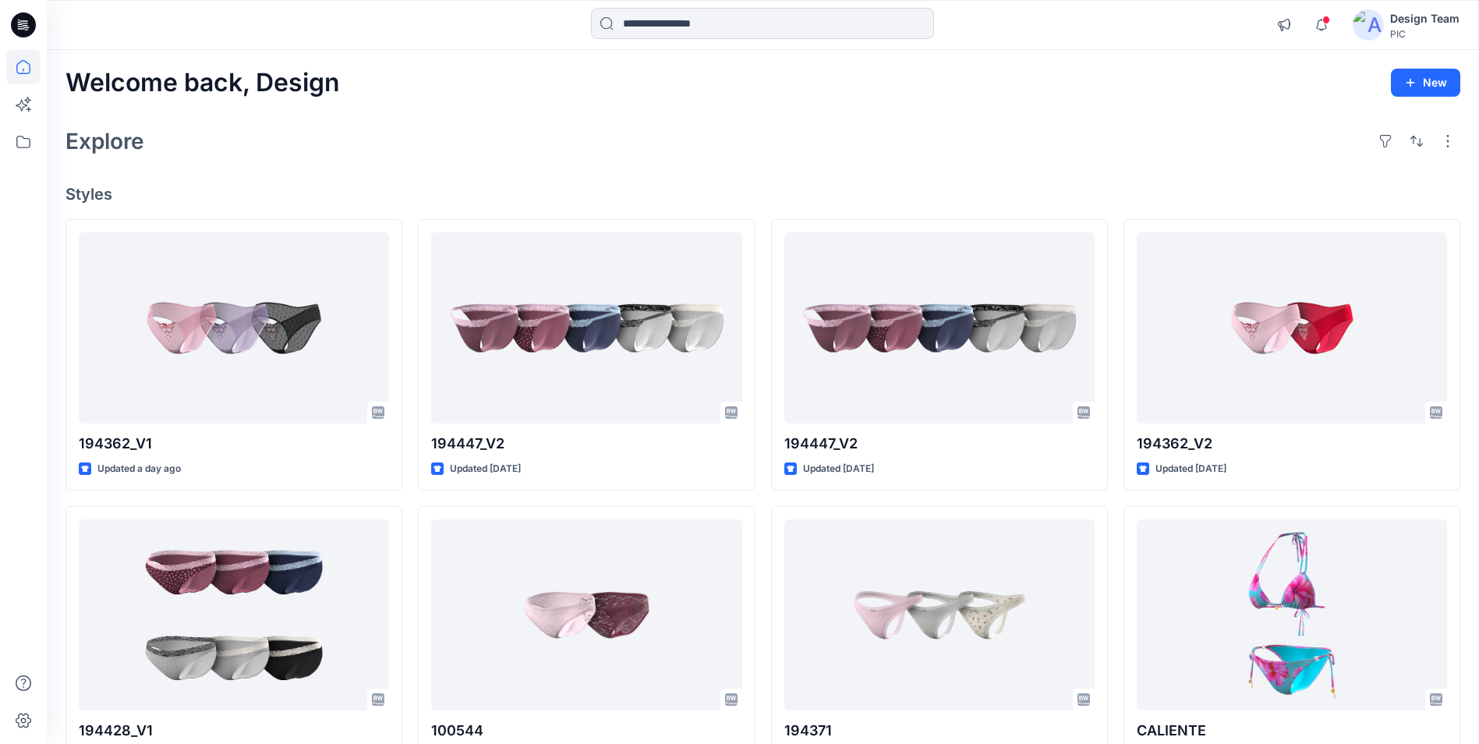
drag, startPoint x: -3, startPoint y: 458, endPoint x: 48, endPoint y: 635, distance: 184.3
click at [48, 635] on div "Notifications RO [PERSON_NAME] commented on 194447_V3 View Style 13 hours ago R…" at bounding box center [739, 569] width 1479 height 1139
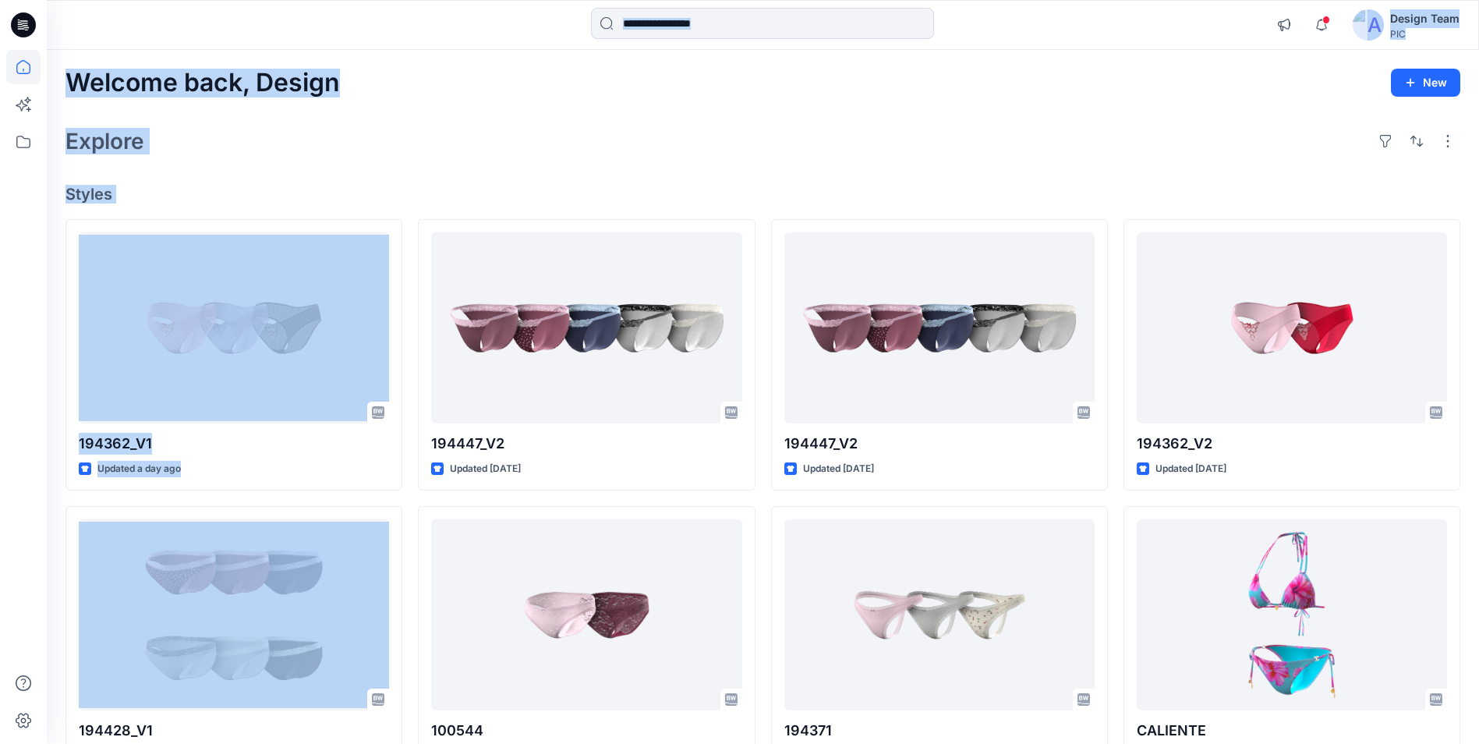
click at [520, 137] on div "Explore" at bounding box center [762, 140] width 1395 height 37
drag, startPoint x: 530, startPoint y: 126, endPoint x: 533, endPoint y: 114, distance: 12.7
click at [530, 125] on div "Explore" at bounding box center [762, 140] width 1395 height 37
click at [721, 12] on input at bounding box center [762, 23] width 343 height 31
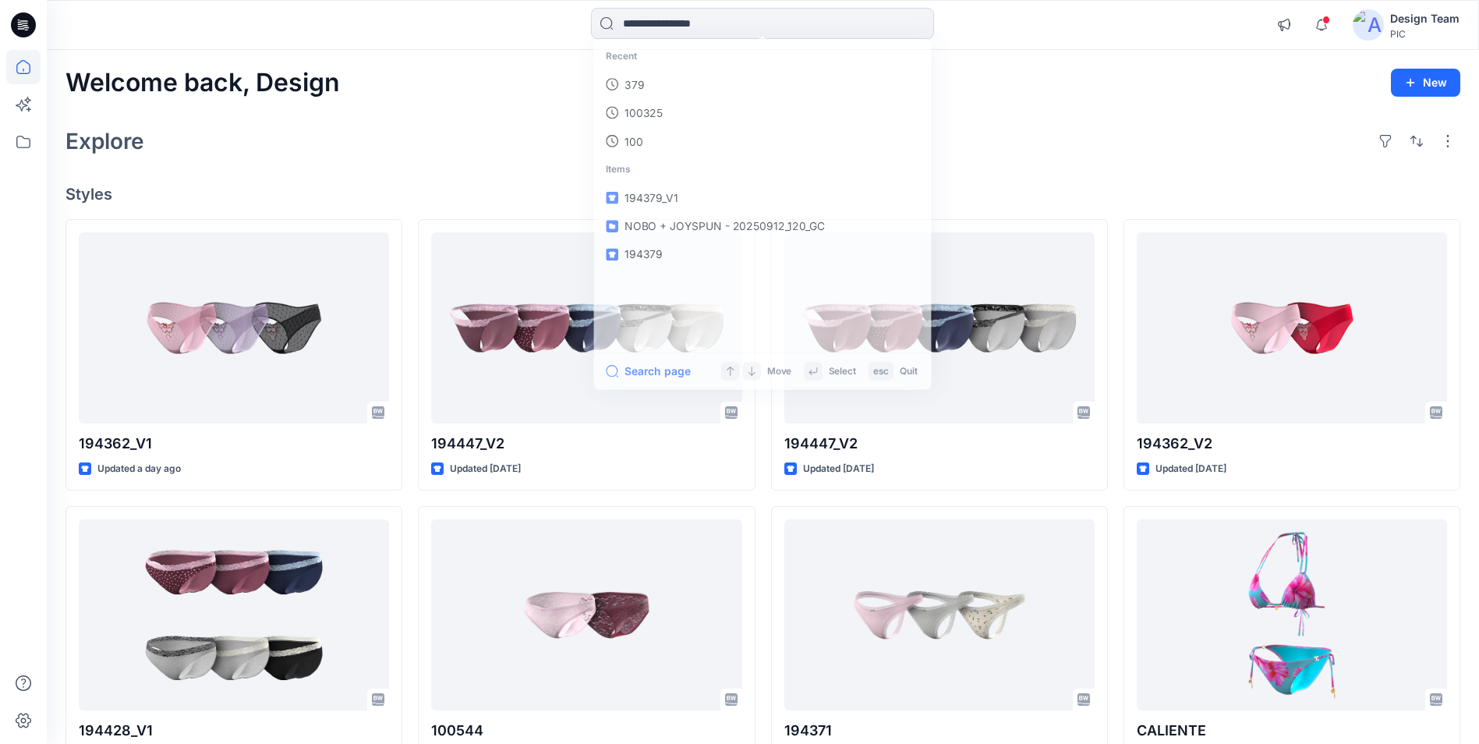
click at [1055, 102] on div "Welcome back, Design New Explore Styles 194362_V1 Updated a day ago 194428_V1 U…" at bounding box center [763, 594] width 1432 height 1089
